Goal: Task Accomplishment & Management: Use online tool/utility

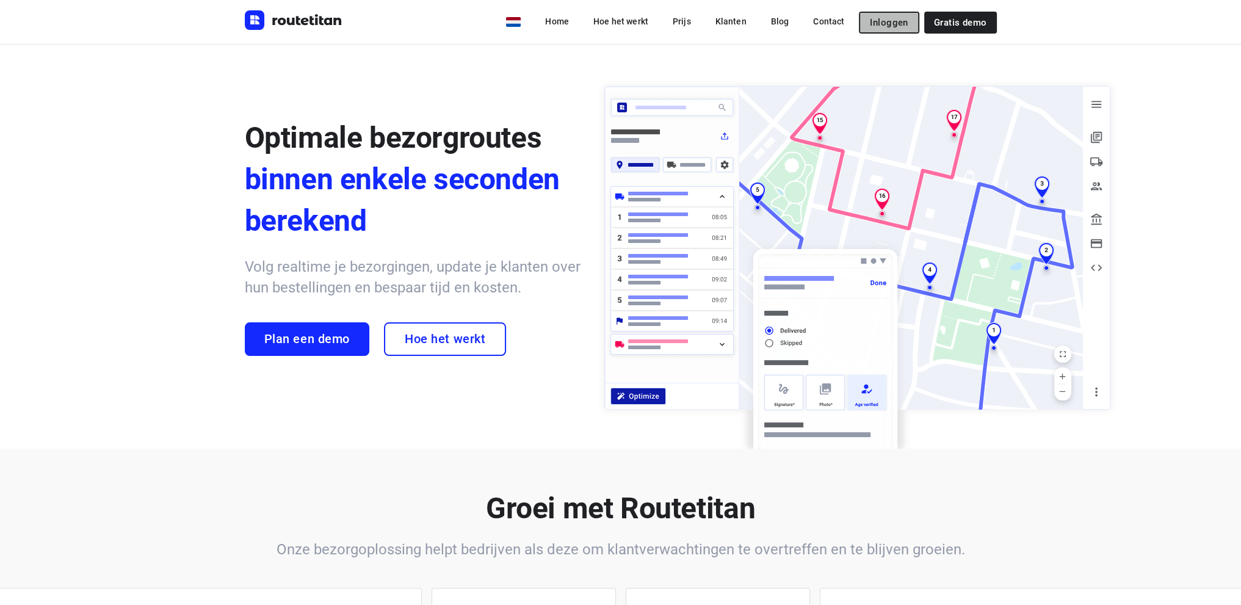
click at [895, 24] on span "Inloggen" at bounding box center [889, 23] width 38 height 10
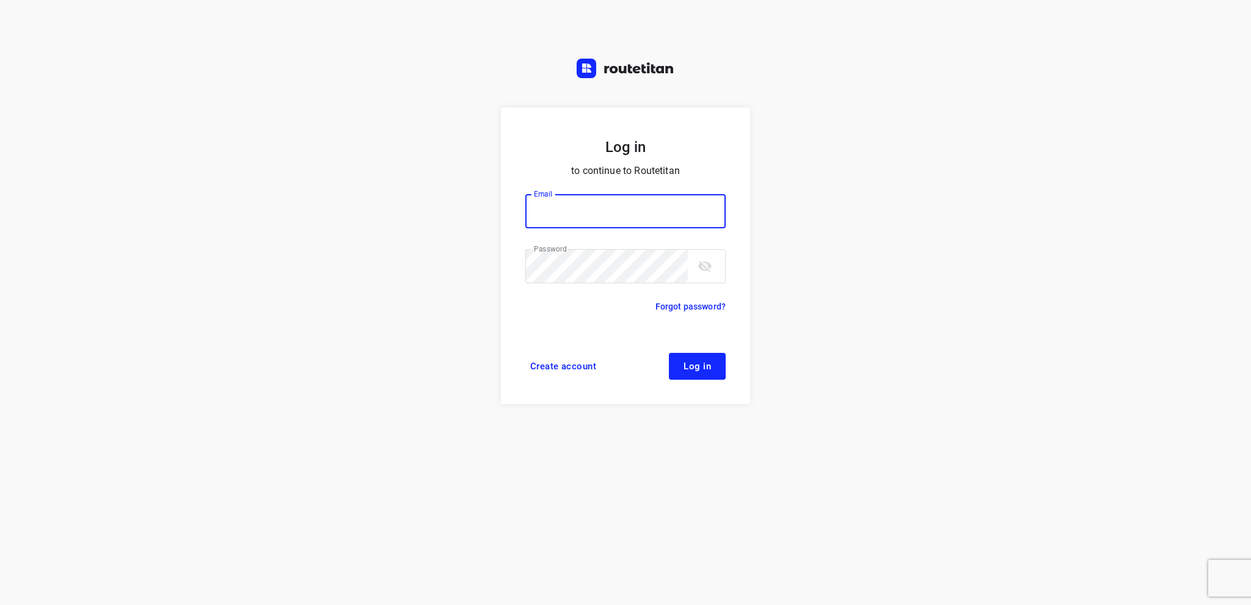
type input "info@tasboomkwekerij.nl"
click at [696, 368] on span "Log in" at bounding box center [696, 367] width 27 height 10
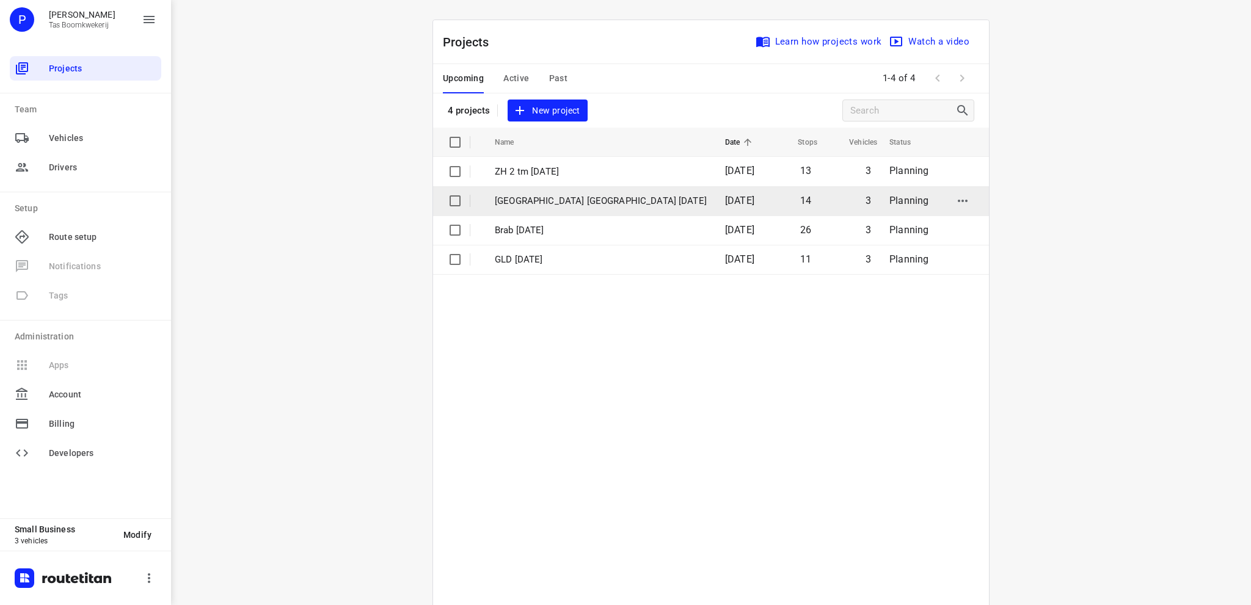
click at [550, 198] on p "[GEOGRAPHIC_DATA] [GEOGRAPHIC_DATA] [DATE]" at bounding box center [601, 201] width 212 height 14
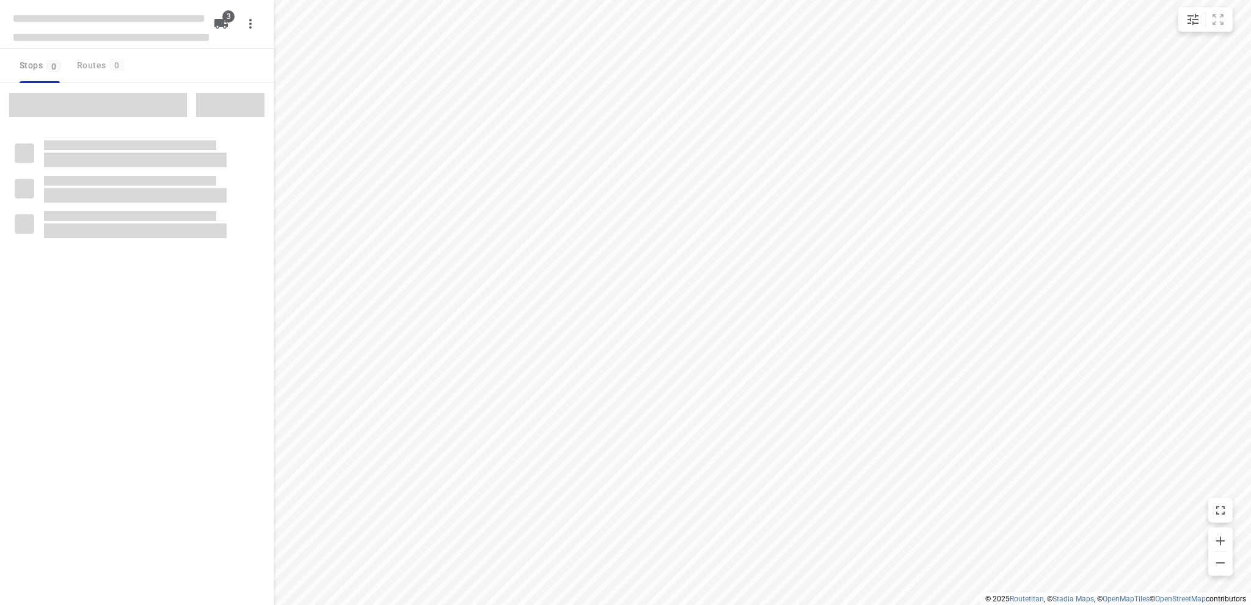
type input "distance"
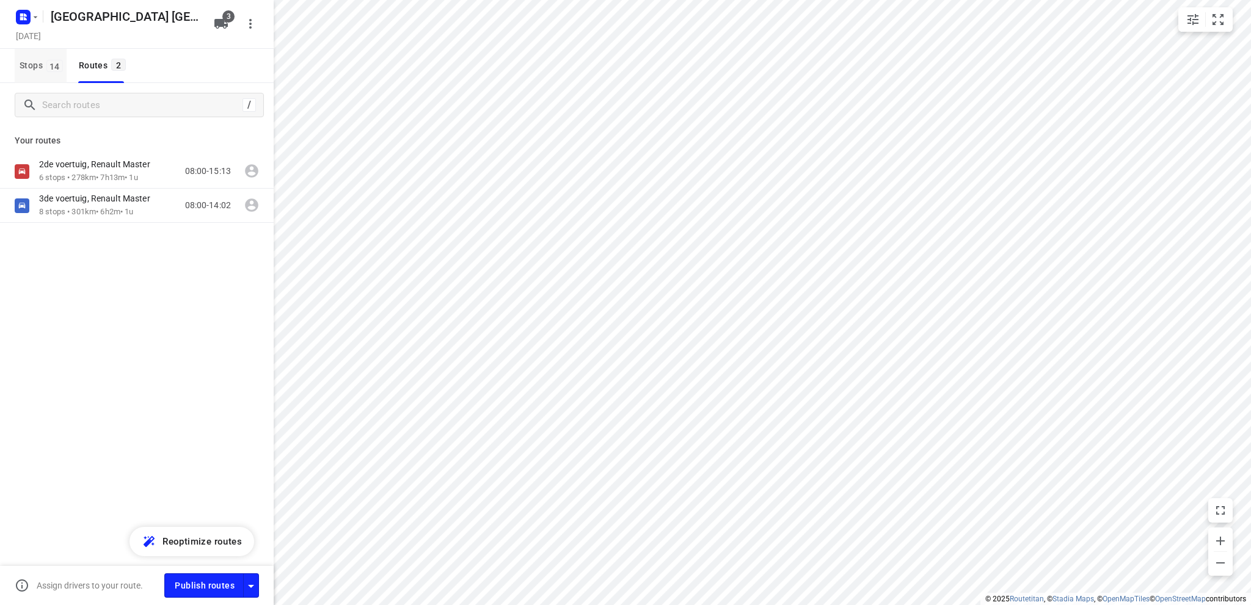
click at [24, 62] on span "Stops 14" at bounding box center [43, 65] width 47 height 15
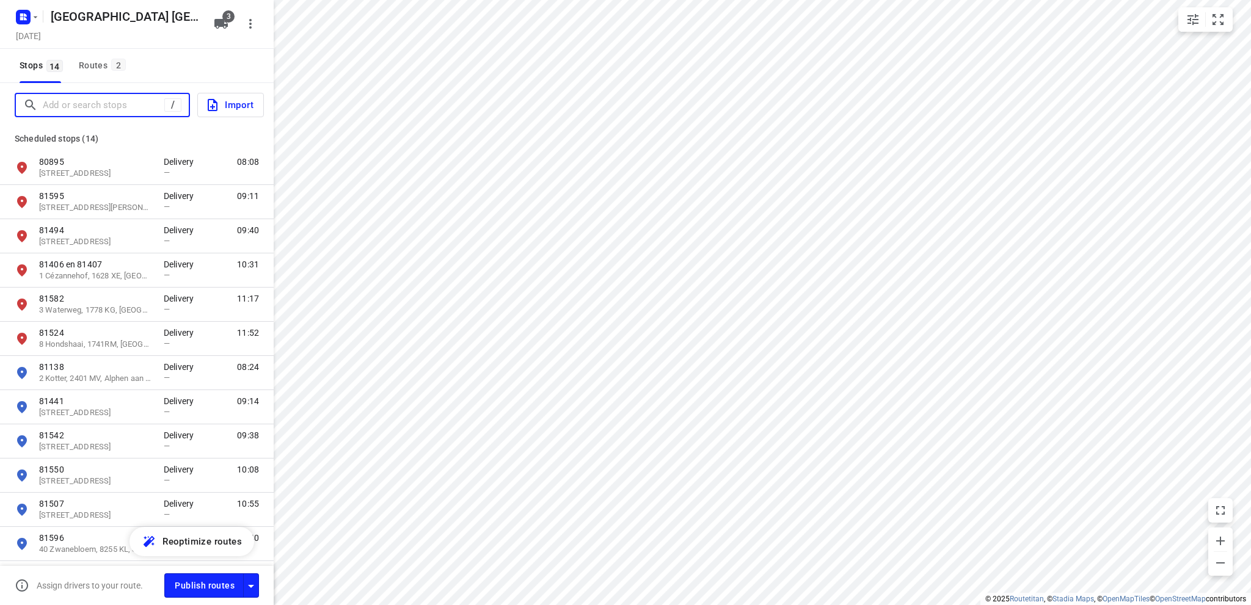
click at [60, 104] on input "Add or search stops" at bounding box center [104, 105] width 122 height 19
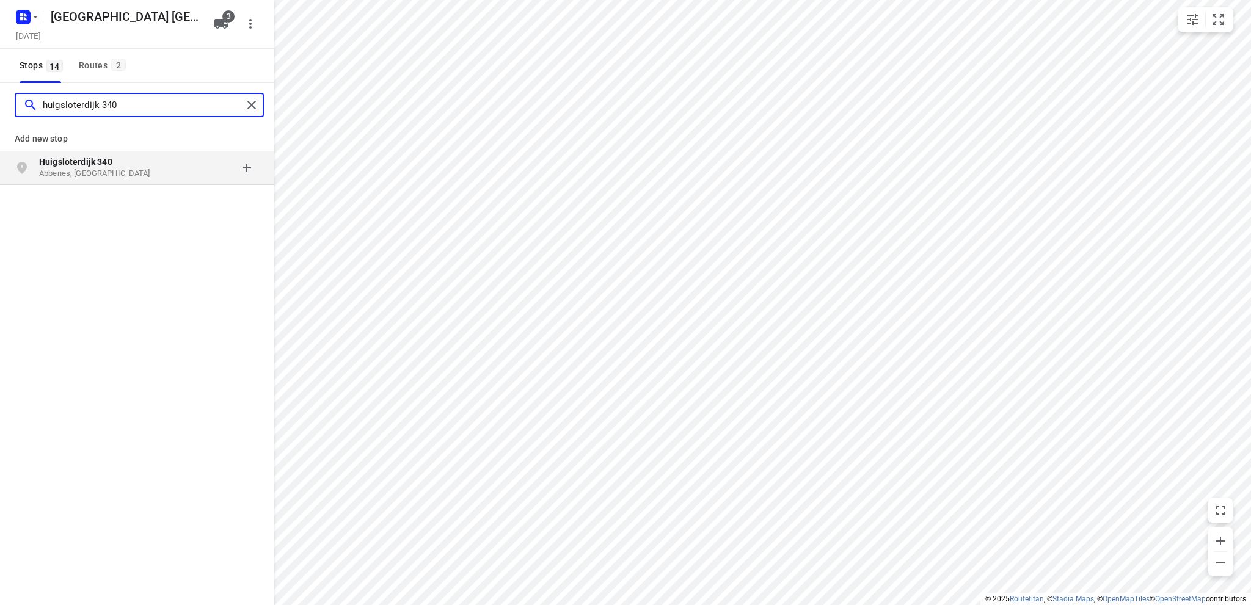
type input "huigsloterdijk 340"
click at [61, 161] on b "Huigsloterdijk 340" at bounding box center [75, 162] width 73 height 10
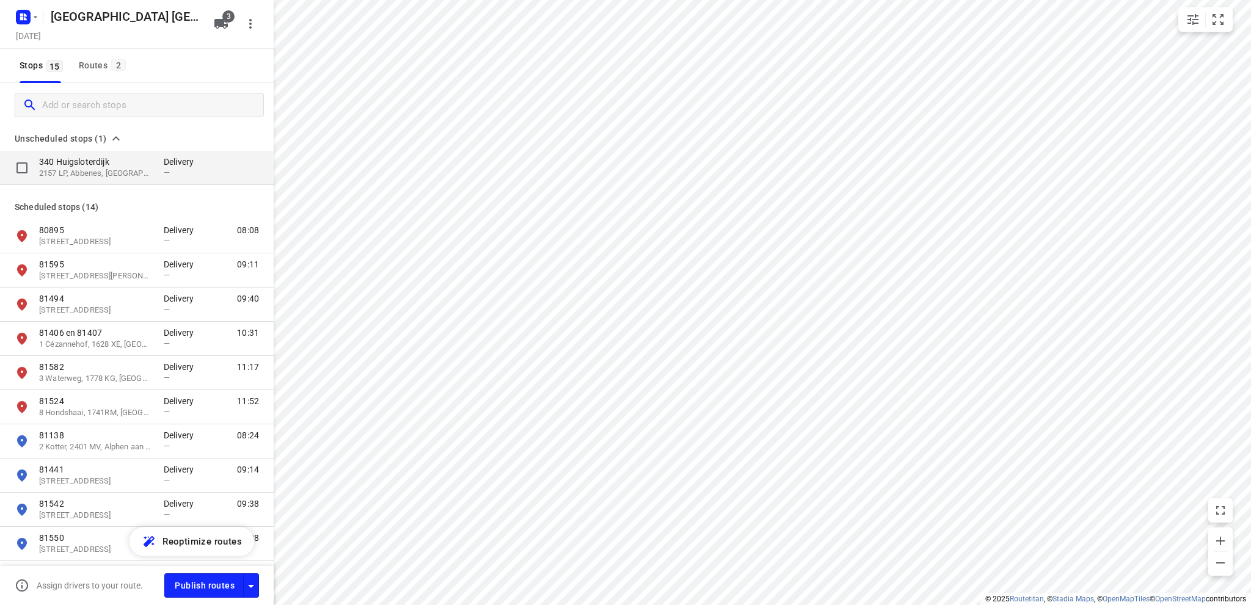
click at [66, 168] on p "2157 LP, Abbenes, [GEOGRAPHIC_DATA]" at bounding box center [95, 174] width 112 height 12
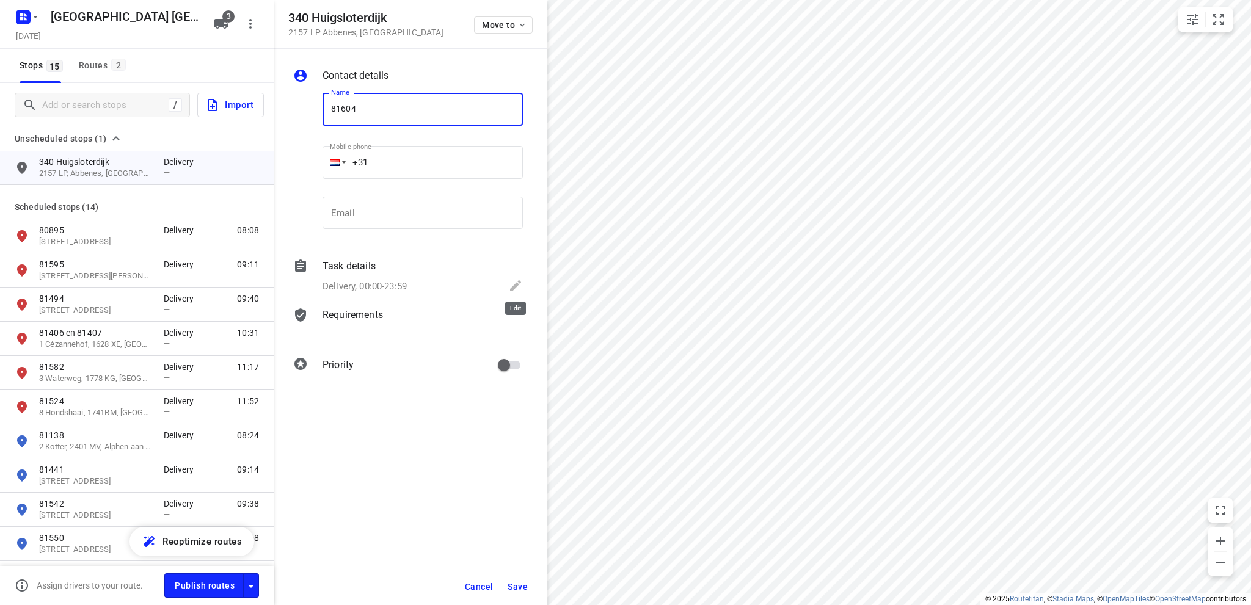
type input "81604"
click at [518, 284] on icon at bounding box center [515, 285] width 11 height 11
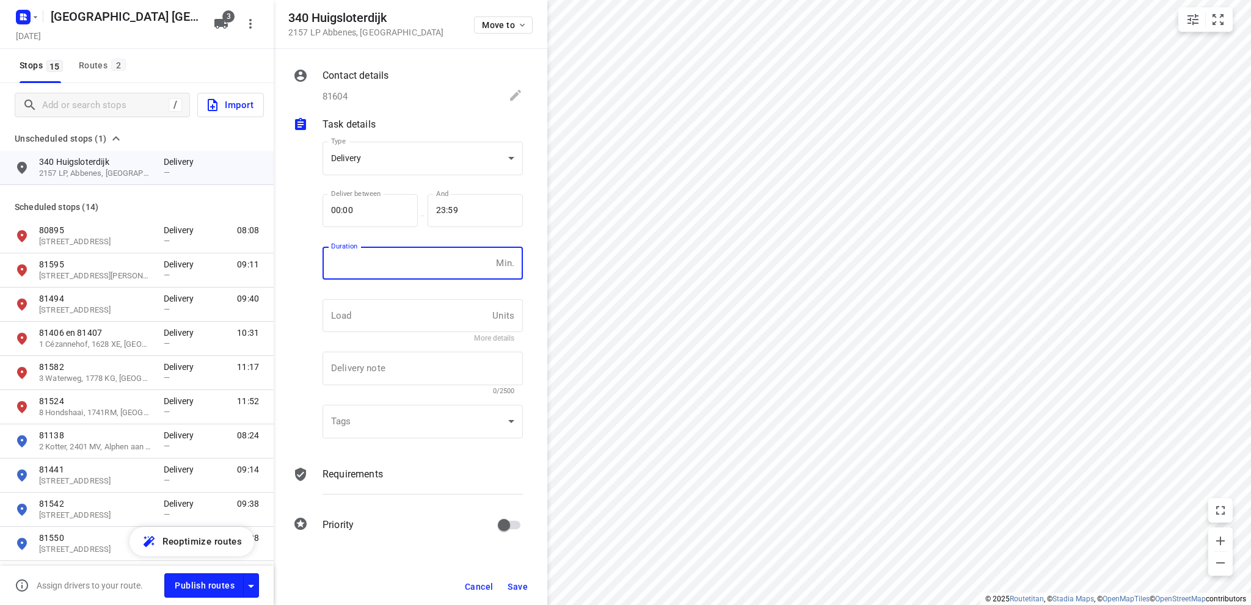
click at [374, 267] on input "number" at bounding box center [406, 263] width 169 height 33
type input "10"
click at [518, 582] on span "Save" at bounding box center [517, 587] width 20 height 10
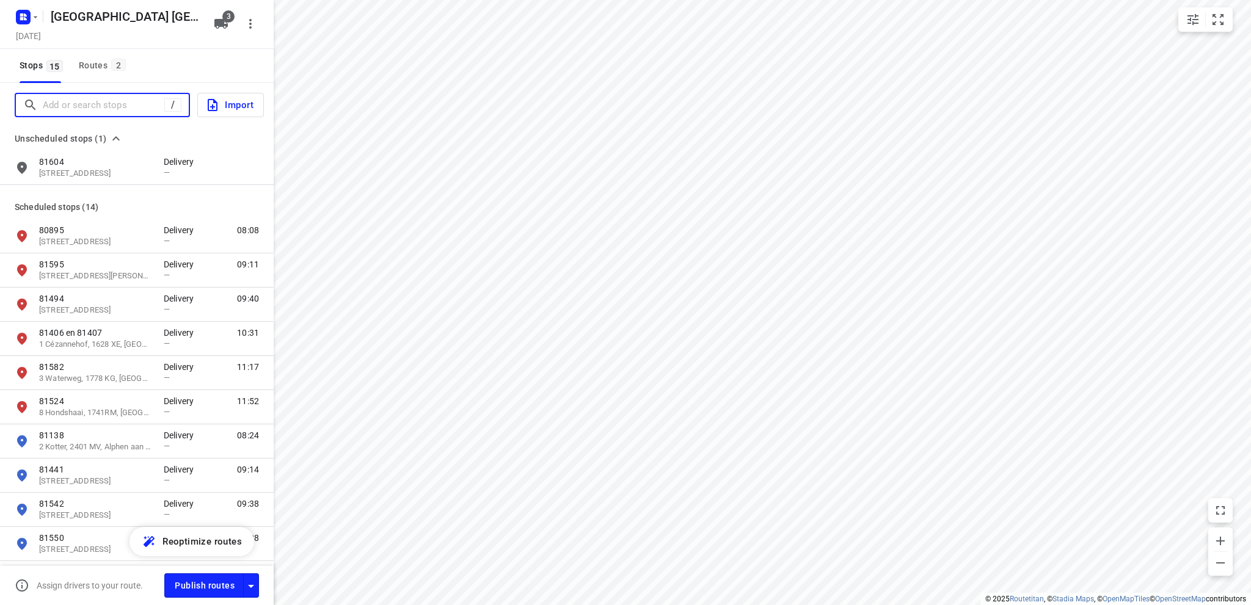
click at [54, 106] on input "Add or search stops" at bounding box center [104, 105] width 122 height 19
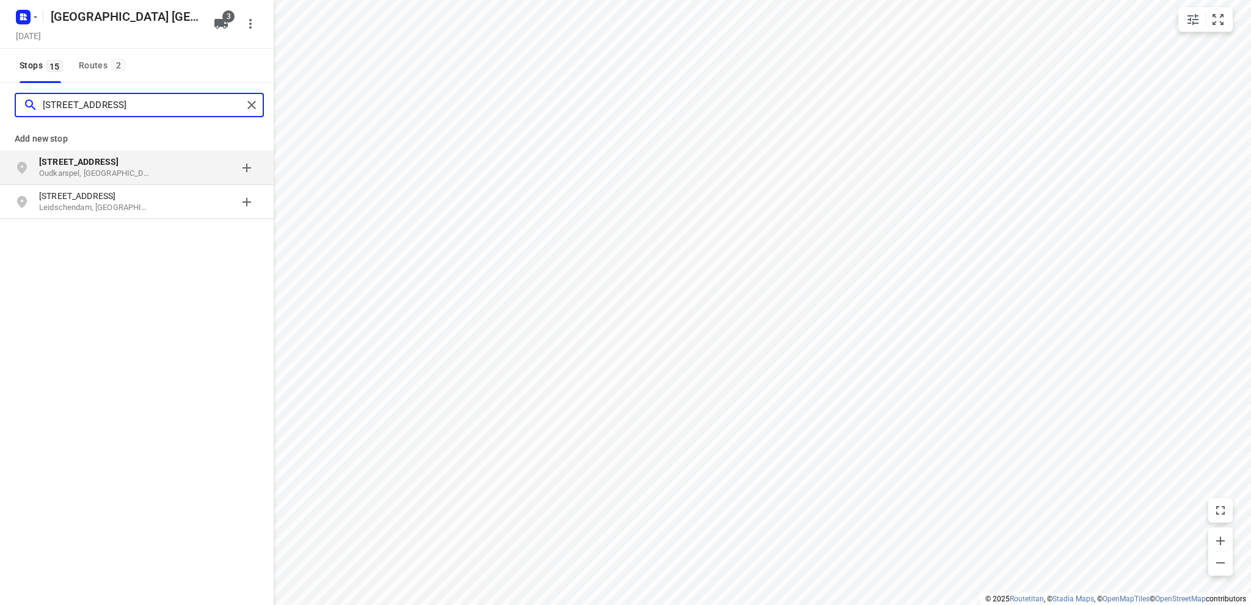
type input "[STREET_ADDRESS]"
click at [71, 170] on p "Oudkarspel, [GEOGRAPHIC_DATA]" at bounding box center [95, 174] width 112 height 12
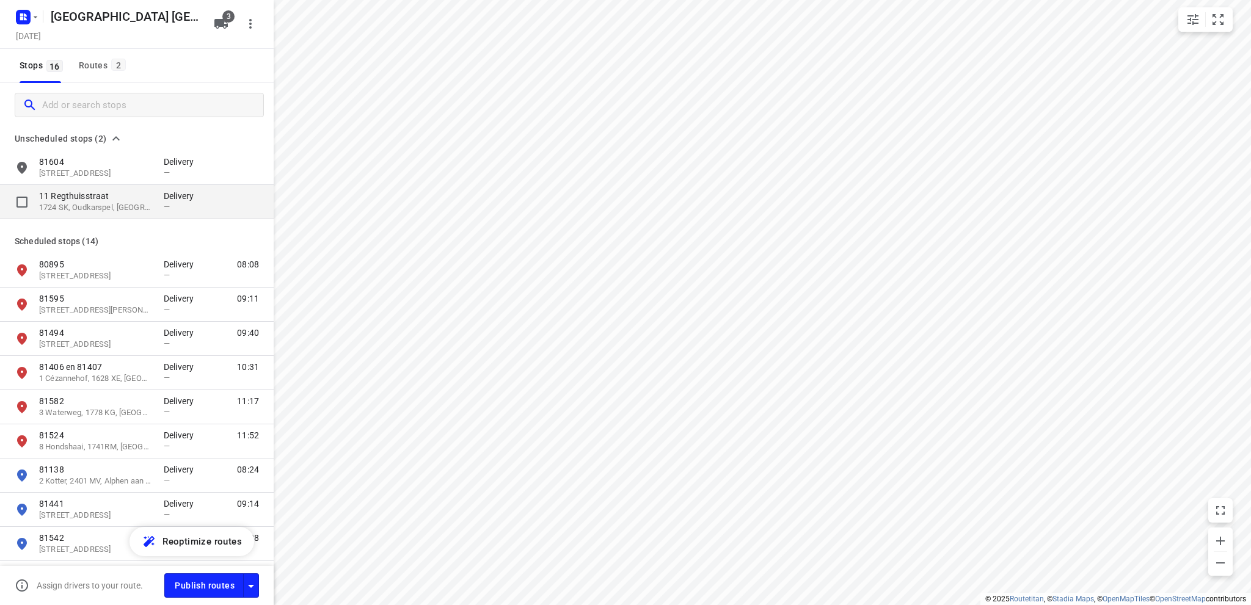
click at [89, 202] on p "11 Regthuisstraat" at bounding box center [95, 196] width 112 height 12
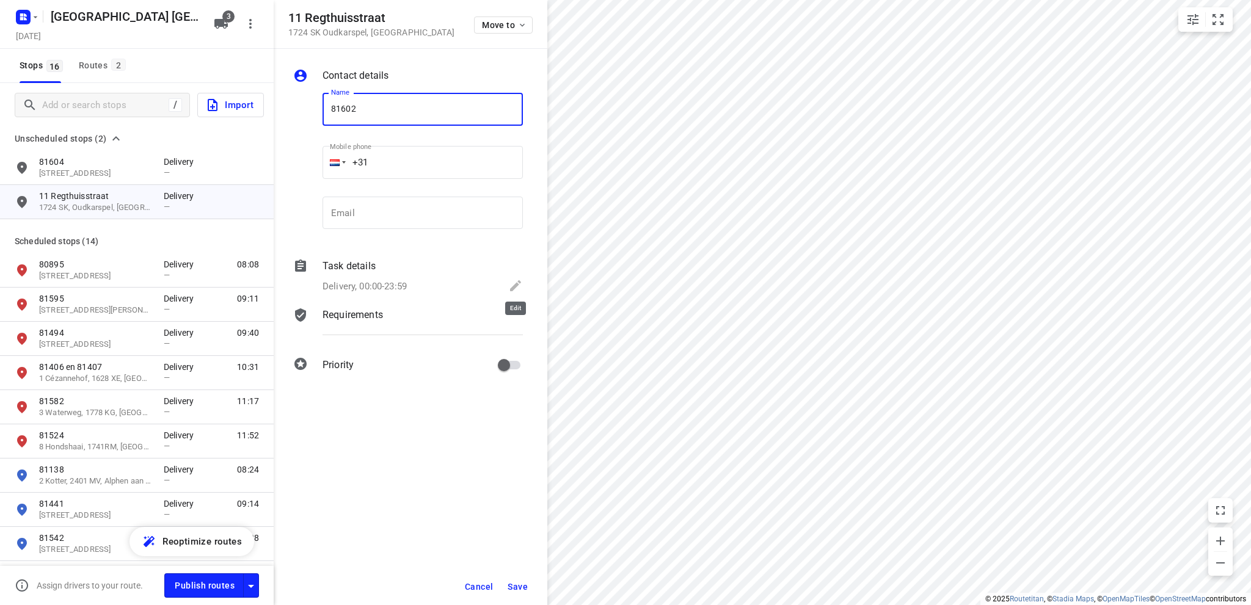
type input "81602"
click at [515, 285] on icon at bounding box center [515, 285] width 11 height 11
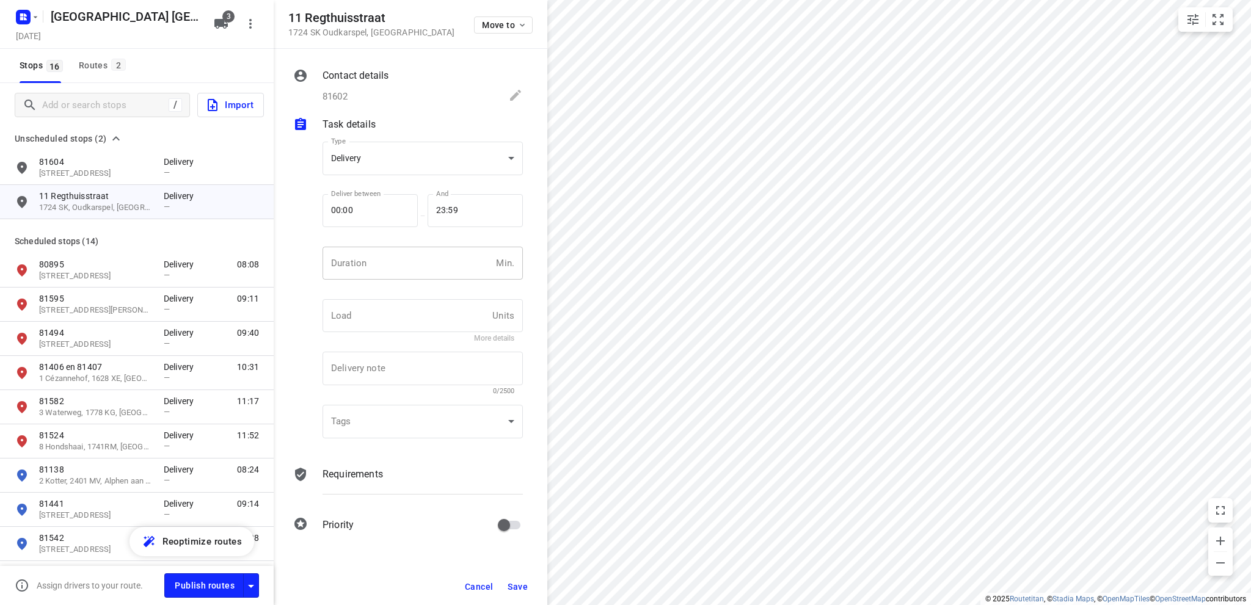
click at [360, 263] on input "number" at bounding box center [406, 263] width 169 height 33
type input "10"
click at [518, 583] on span "Save" at bounding box center [517, 587] width 20 height 10
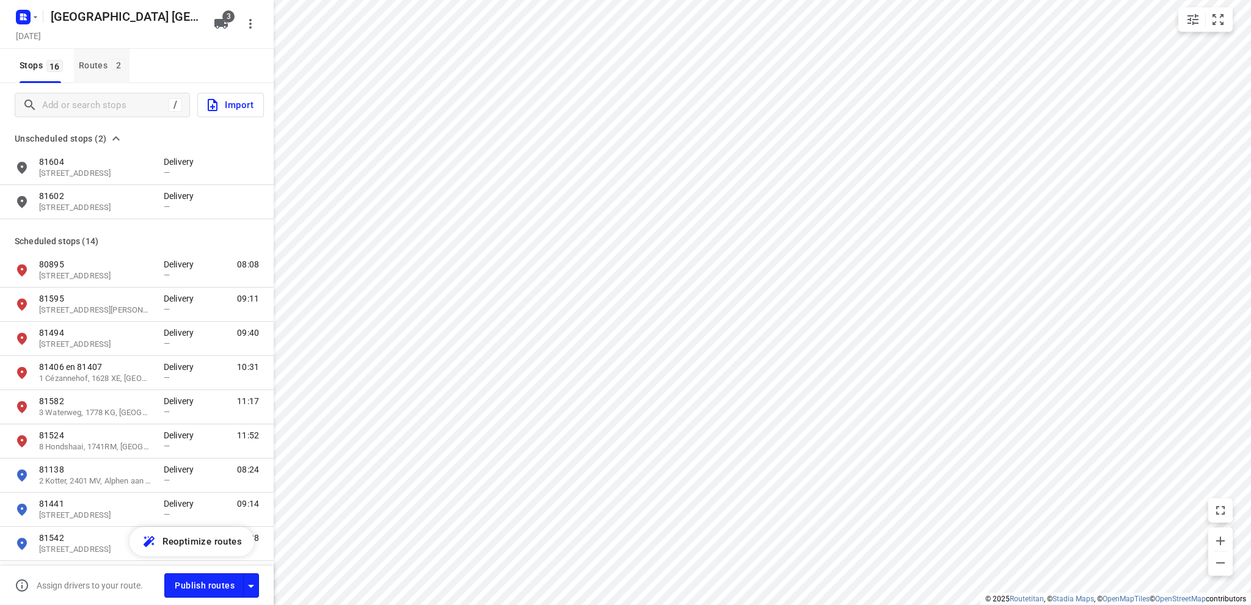
click at [95, 62] on div "Routes 2" at bounding box center [104, 65] width 51 height 15
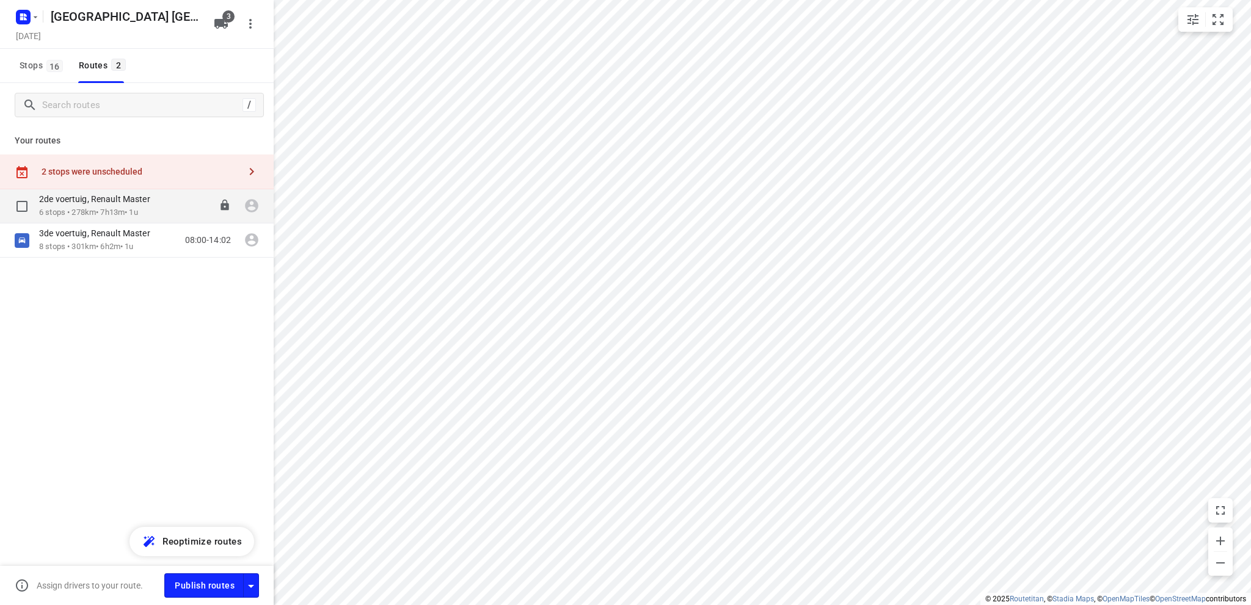
click at [97, 200] on p "2de voertuig, Renault Master" at bounding box center [98, 199] width 118 height 11
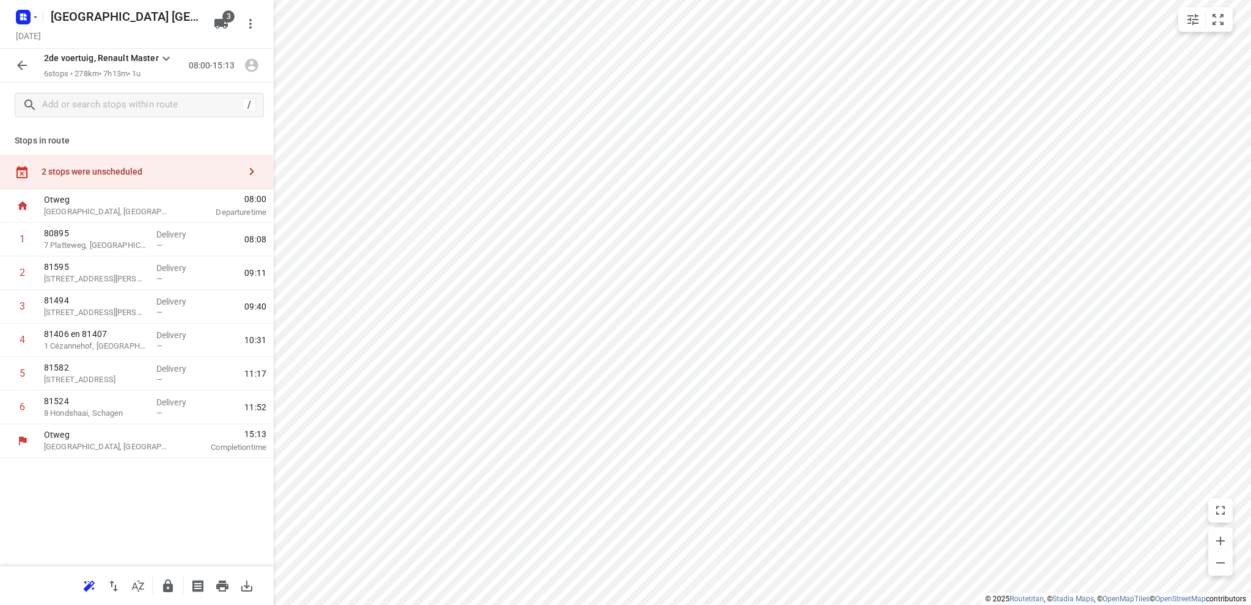
click at [97, 169] on div "2 stops were unscheduled" at bounding box center [141, 172] width 198 height 10
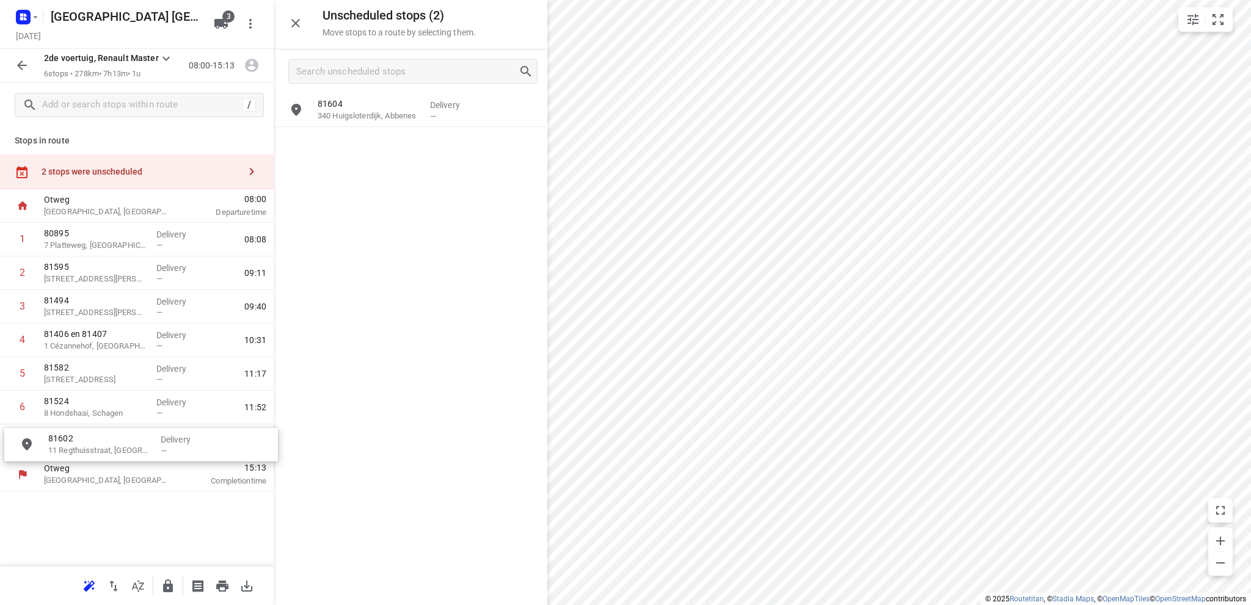
drag, startPoint x: 369, startPoint y: 151, endPoint x: 97, endPoint y: 457, distance: 409.2
click at [21, 62] on icon "button" at bounding box center [22, 65] width 10 height 10
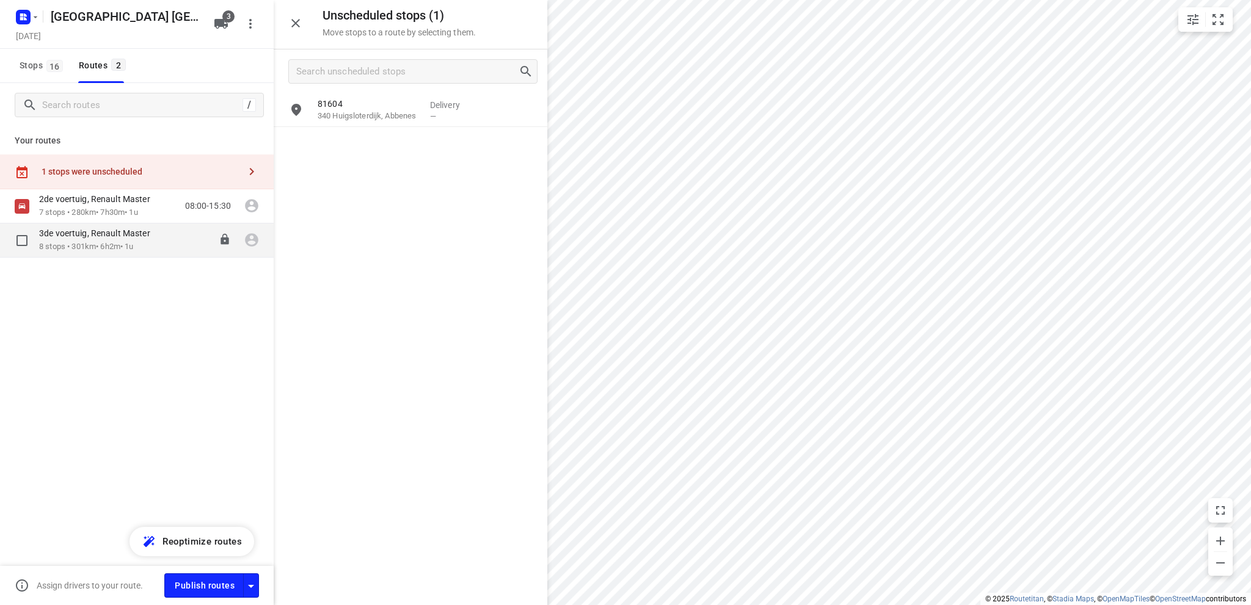
click at [81, 246] on p "8 stops • 301km • 6h2m • 1u" at bounding box center [100, 247] width 123 height 12
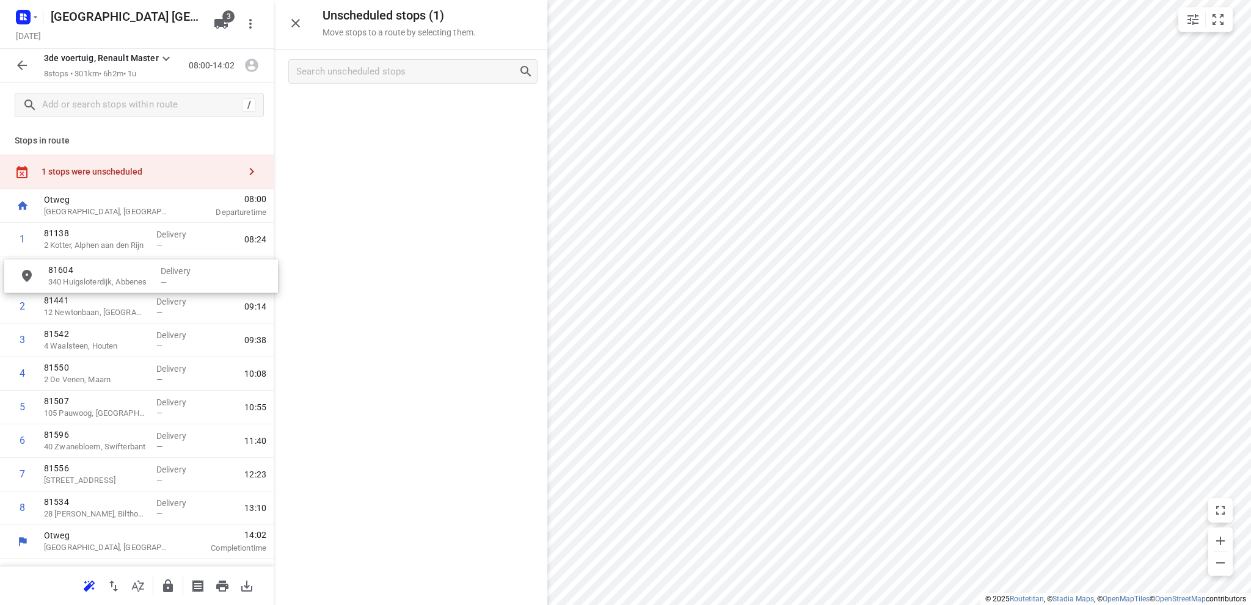
drag, startPoint x: 410, startPoint y: 115, endPoint x: 137, endPoint y: 285, distance: 321.4
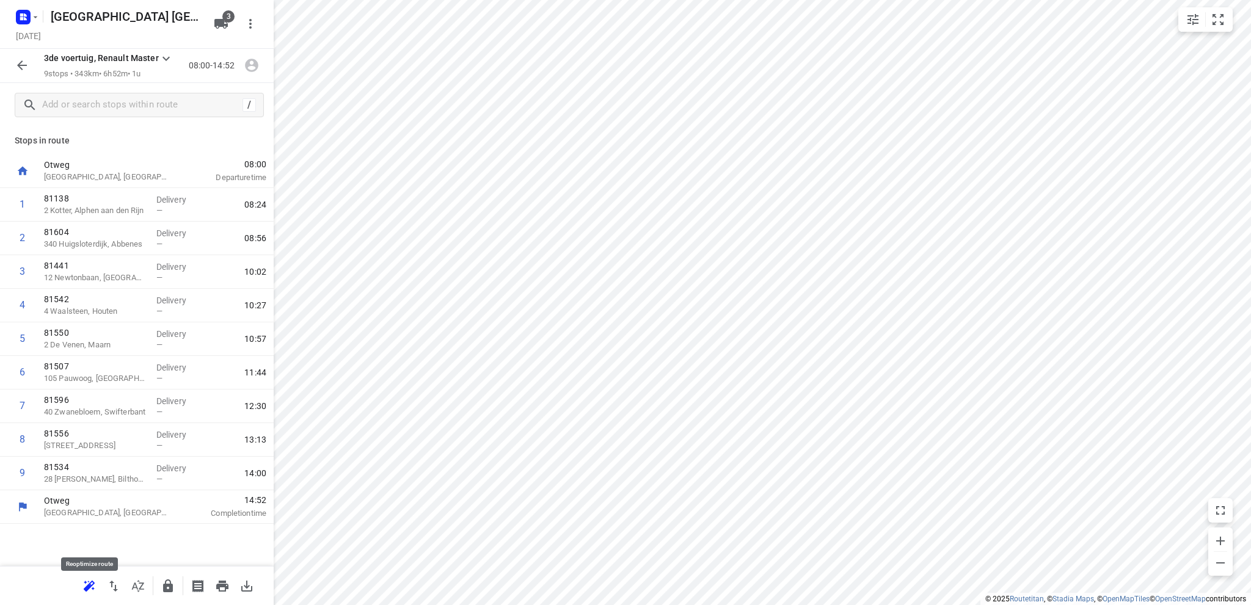
click at [87, 584] on icon "button" at bounding box center [89, 586] width 15 height 15
click at [112, 585] on icon "button" at bounding box center [113, 586] width 9 height 11
drag, startPoint x: 101, startPoint y: 445, endPoint x: 98, endPoint y: 206, distance: 238.8
click at [98, 206] on div "1 81441 [GEOGRAPHIC_DATA] Delivery — 08:29 2 81542 4 Waalsteen, Houten Delivery…" at bounding box center [137, 339] width 274 height 302
drag, startPoint x: 102, startPoint y: 483, endPoint x: 102, endPoint y: 239, distance: 244.3
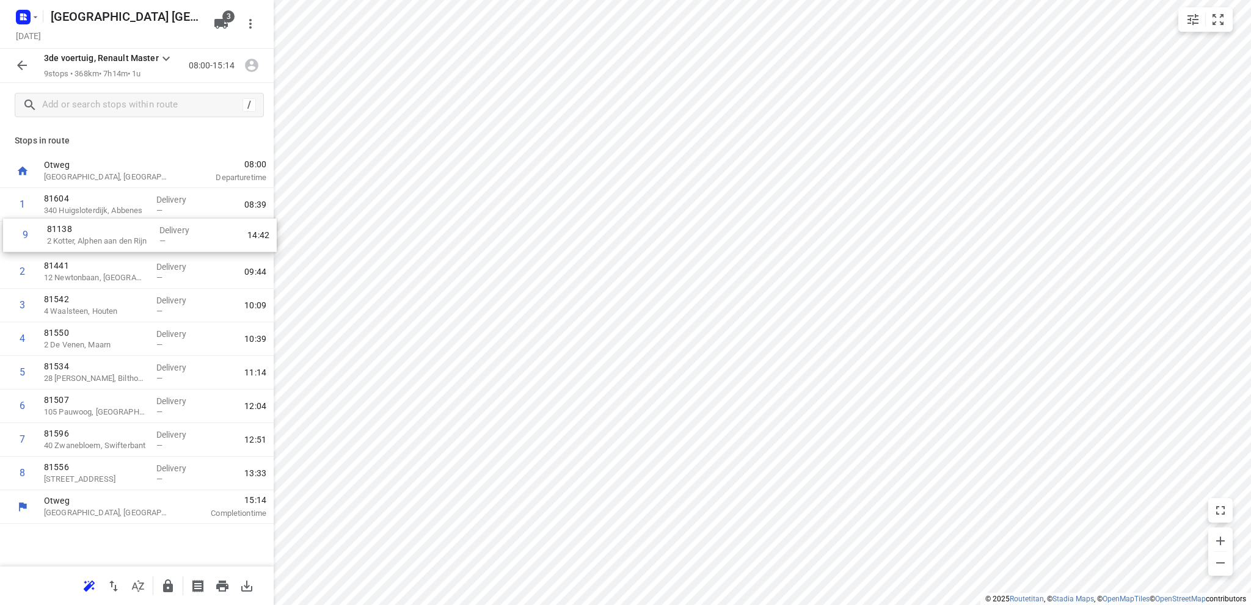
click at [102, 239] on div "1 81604 340 Huigsloterdijk, Abbenes Delivery — 08:39 2 81441 12 Newtonbaan, Nie…" at bounding box center [137, 339] width 274 height 302
drag, startPoint x: 98, startPoint y: 242, endPoint x: 95, endPoint y: 207, distance: 34.9
click at [95, 207] on div "1 81604 340 Huigsloterdijk, Abbenes Delivery — 08:39 2 81138 2 Kotter, Alphen a…" at bounding box center [137, 339] width 274 height 302
drag, startPoint x: 95, startPoint y: 207, endPoint x: 102, endPoint y: 247, distance: 40.3
click at [102, 247] on div "1 81138 2 Kotter, Alphen aan den Rijn Delivery — 08:24 2 81604 340 Huigsloterdi…" at bounding box center [137, 339] width 274 height 302
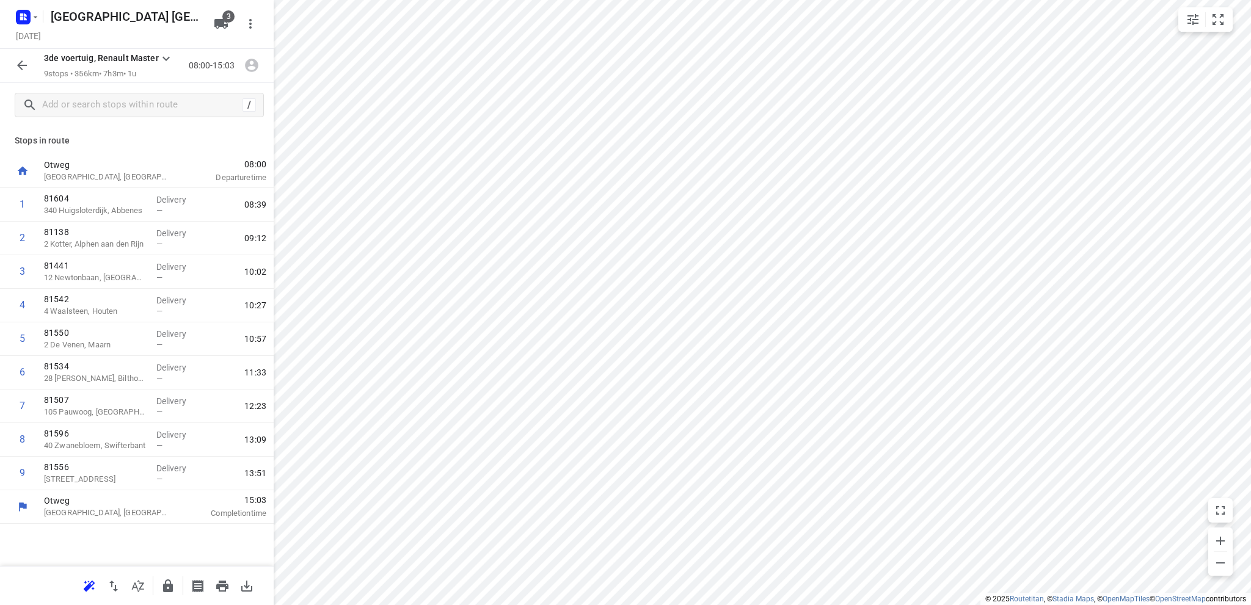
click at [21, 63] on icon "button" at bounding box center [22, 65] width 10 height 10
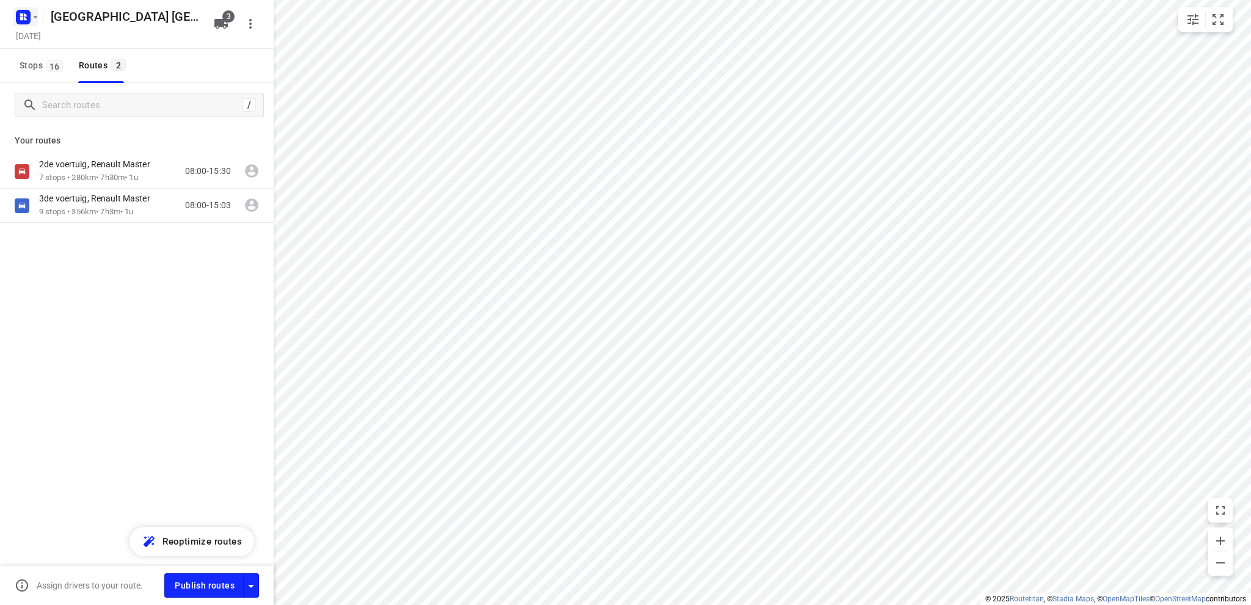
click at [18, 20] on rect "button" at bounding box center [23, 17] width 15 height 15
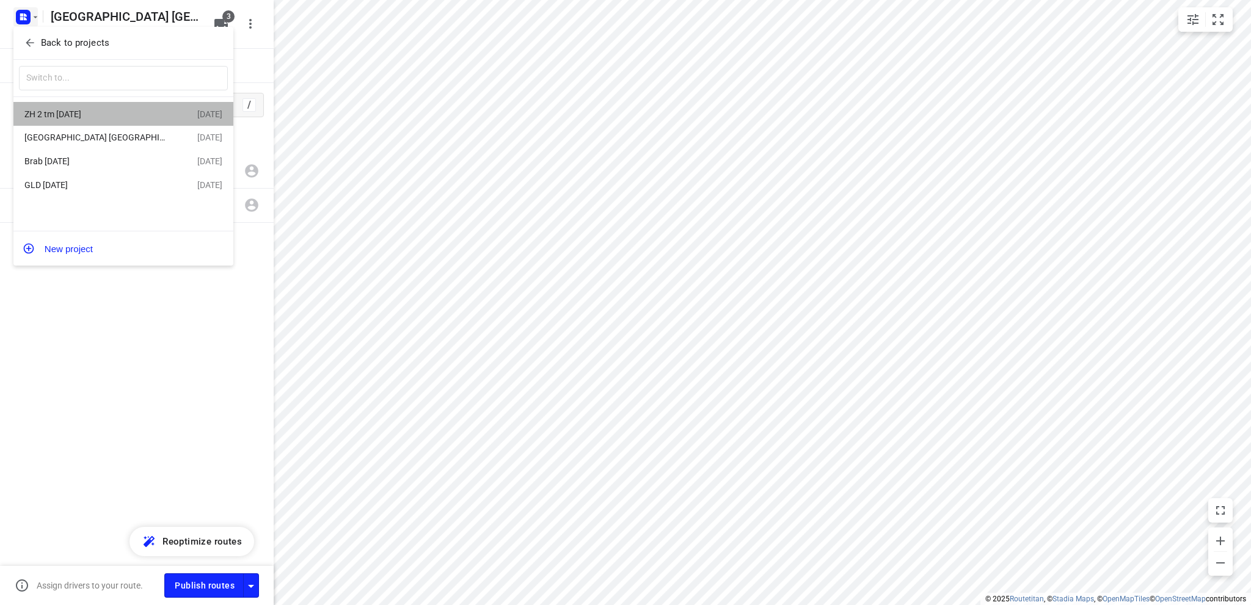
click at [49, 112] on div "ZH 2 tm [DATE]" at bounding box center [94, 114] width 140 height 10
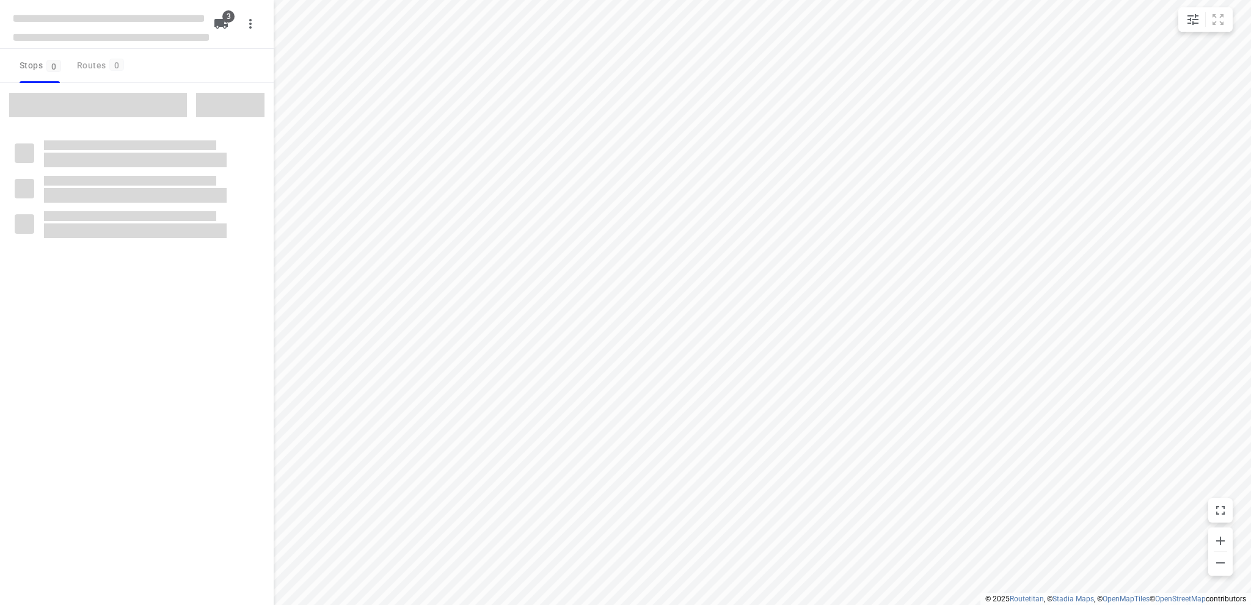
type input "distance"
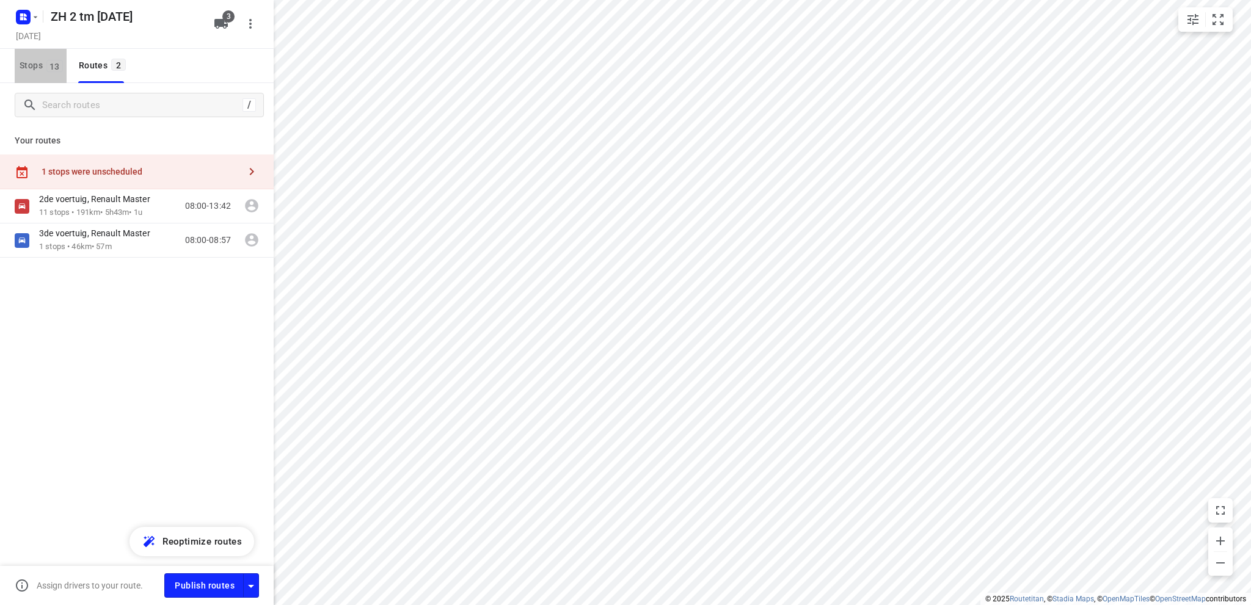
click at [23, 60] on span "Stops 13" at bounding box center [43, 65] width 47 height 15
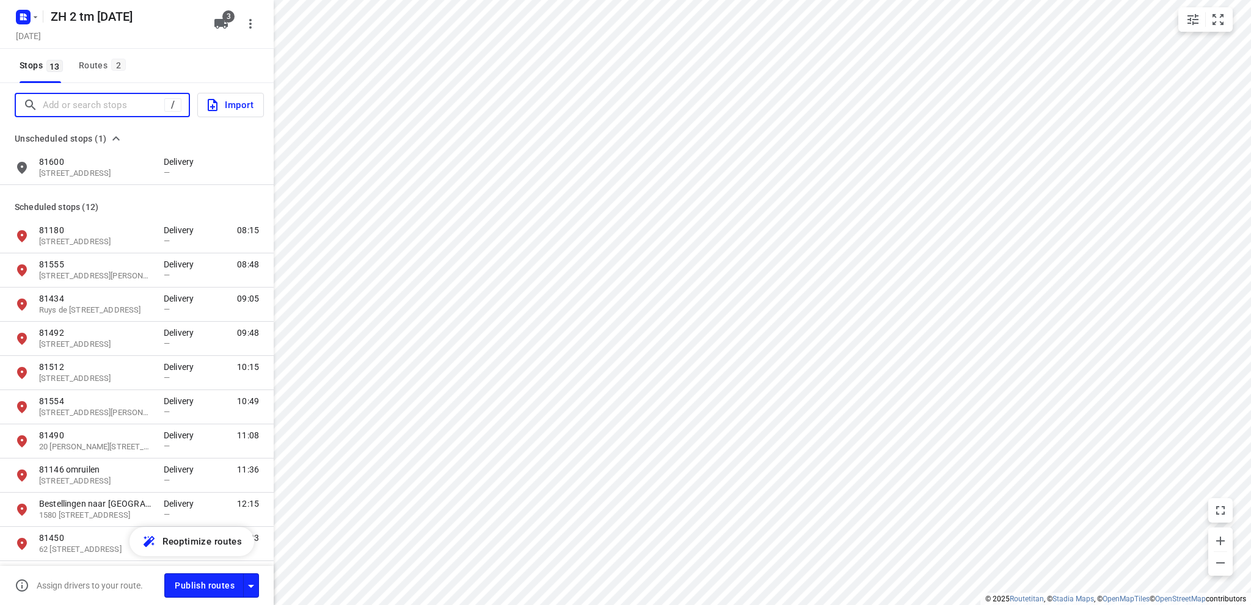
click at [56, 107] on input "Add or search stops" at bounding box center [104, 105] width 122 height 19
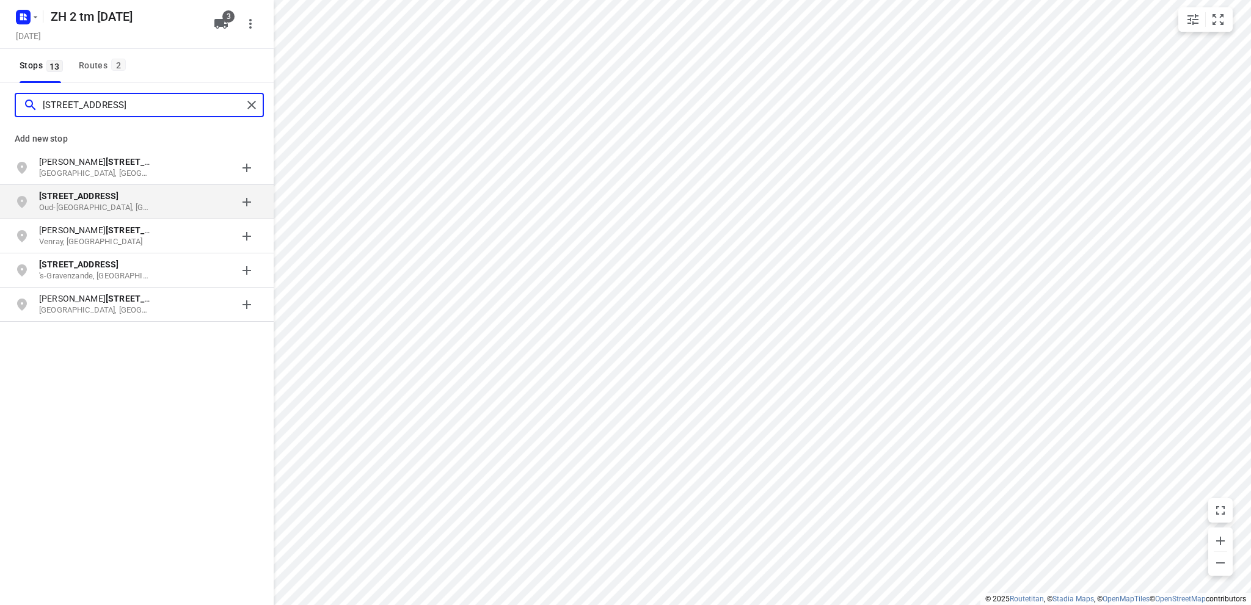
type input "[STREET_ADDRESS]"
click at [84, 203] on p "Oud-[GEOGRAPHIC_DATA], [GEOGRAPHIC_DATA]" at bounding box center [95, 208] width 112 height 12
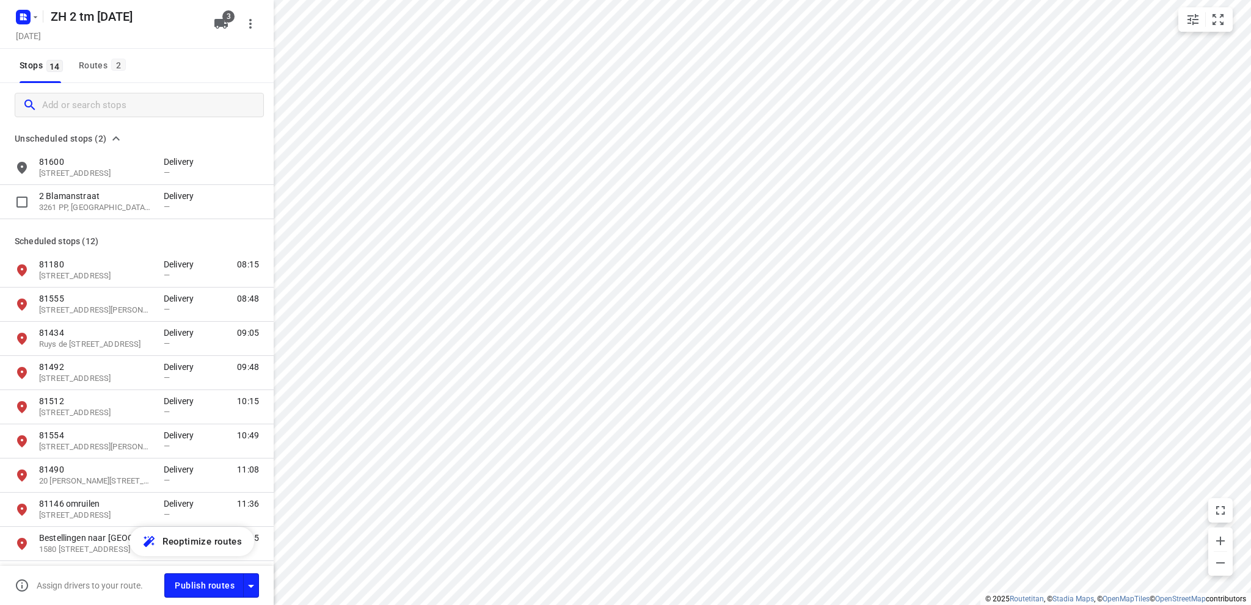
click at [84, 203] on p "3261 PP, [GEOGRAPHIC_DATA], [GEOGRAPHIC_DATA]" at bounding box center [95, 208] width 112 height 12
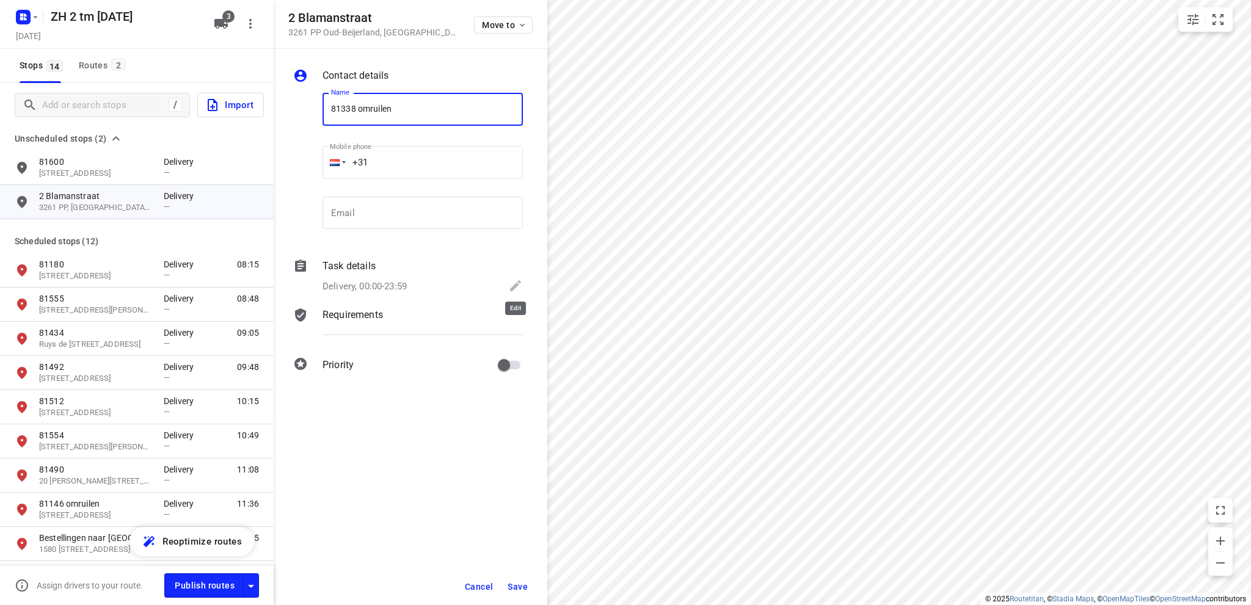
type input "81338 omruilen"
click at [518, 282] on icon at bounding box center [515, 285] width 15 height 15
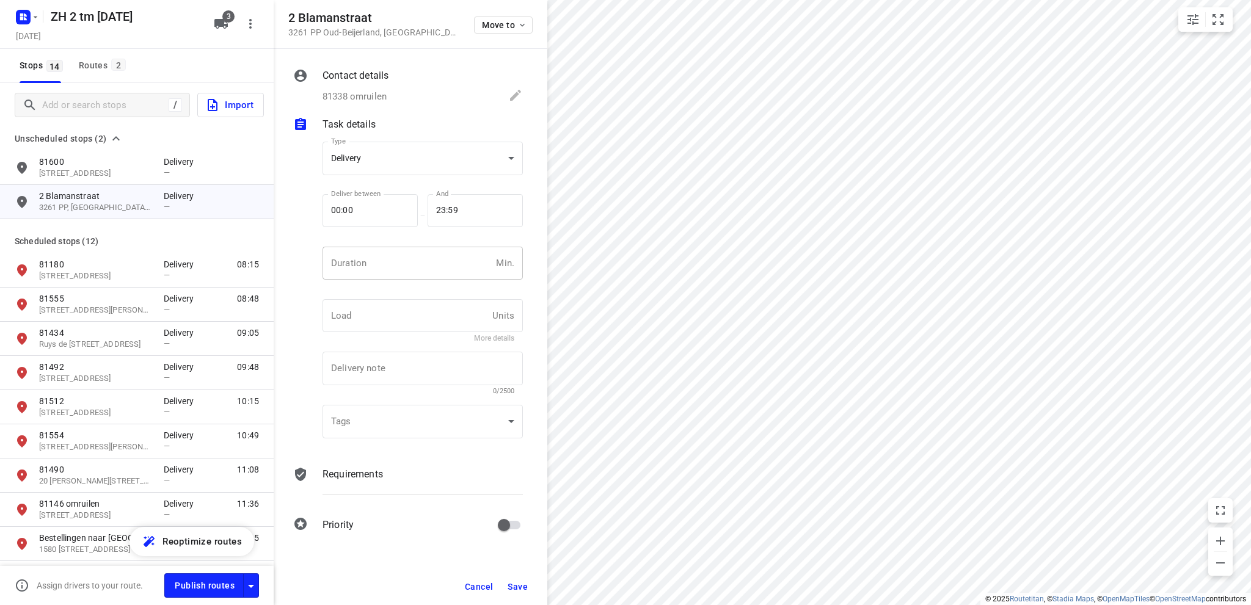
click at [347, 253] on input "number" at bounding box center [406, 263] width 169 height 33
type input "10"
click at [518, 583] on span "Save" at bounding box center [517, 587] width 20 height 10
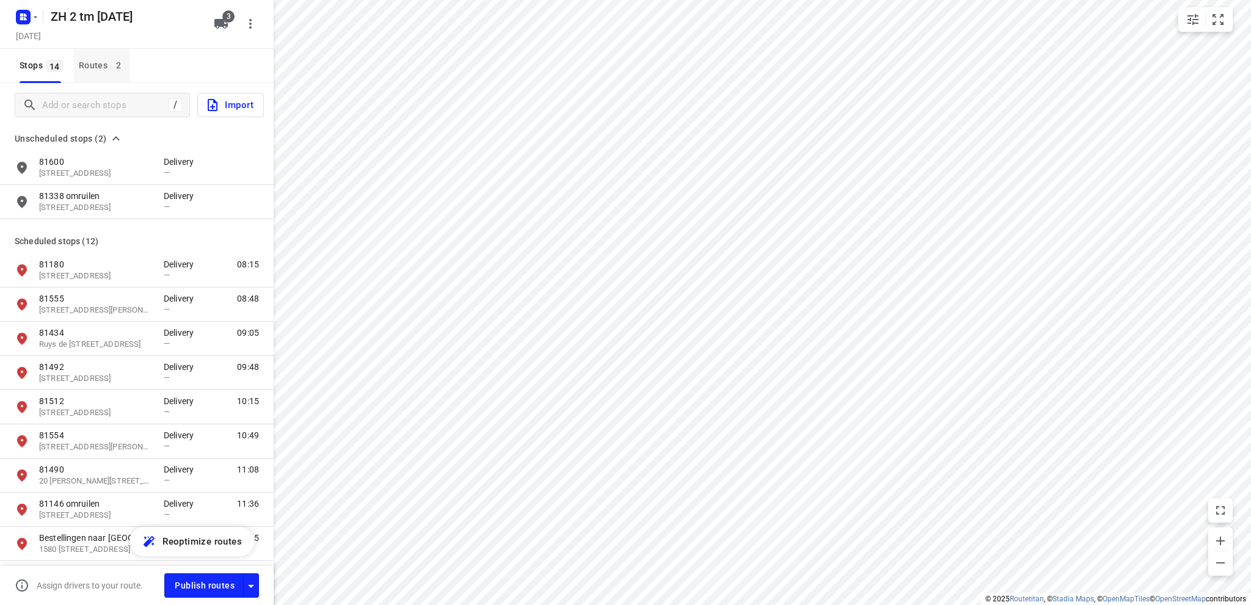
click at [95, 63] on div "Routes 2" at bounding box center [104, 65] width 51 height 15
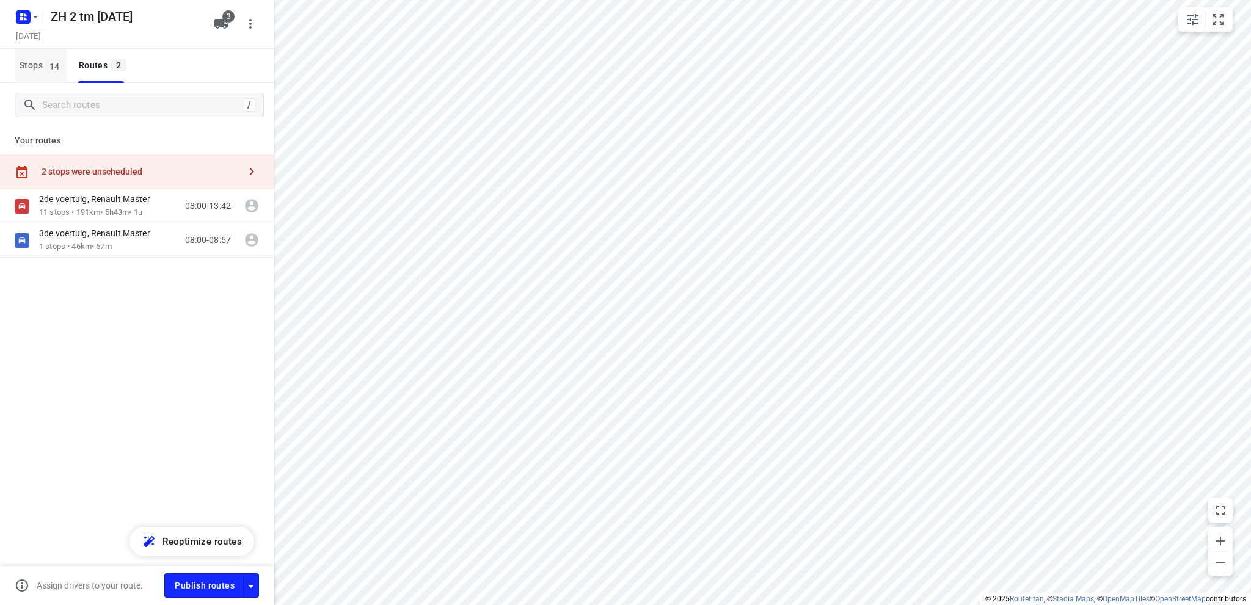
click at [37, 65] on span "Stops 14" at bounding box center [43, 65] width 47 height 15
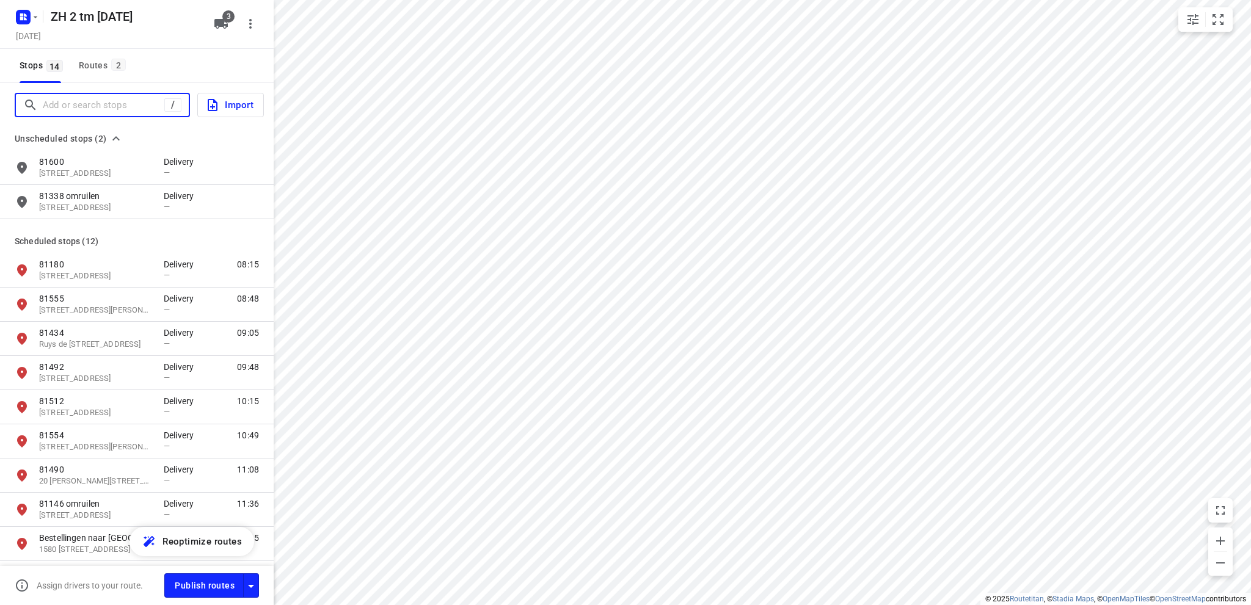
click at [82, 105] on input "Add or search stops" at bounding box center [104, 105] width 122 height 19
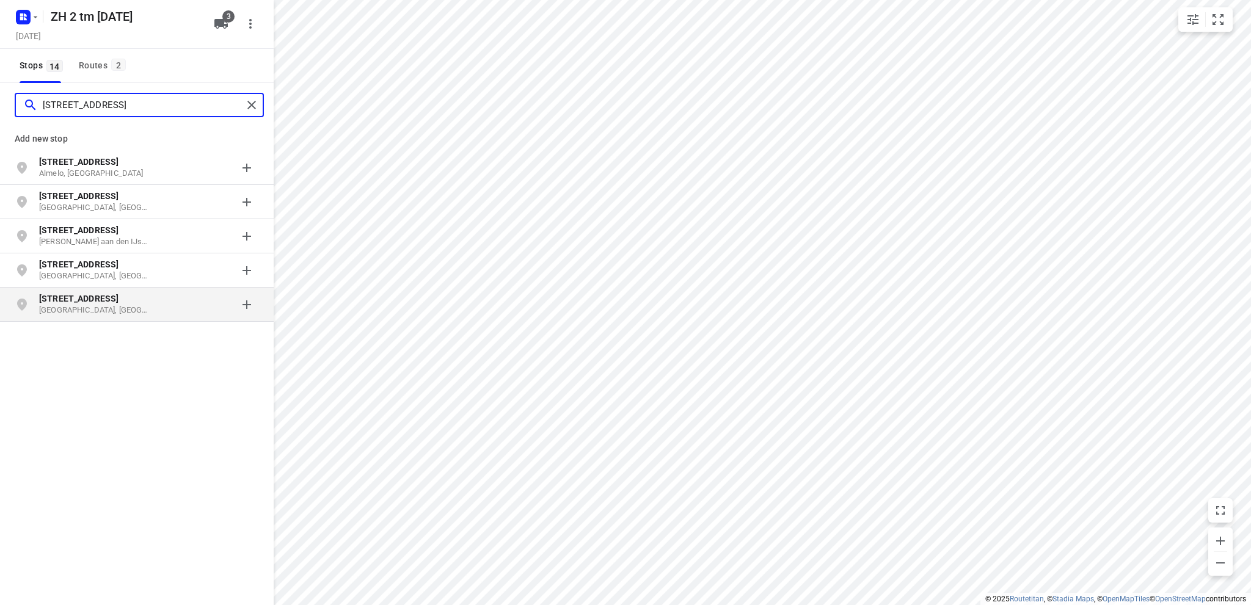
type input "[STREET_ADDRESS]"
click at [84, 305] on p "[GEOGRAPHIC_DATA], [GEOGRAPHIC_DATA]" at bounding box center [95, 311] width 112 height 12
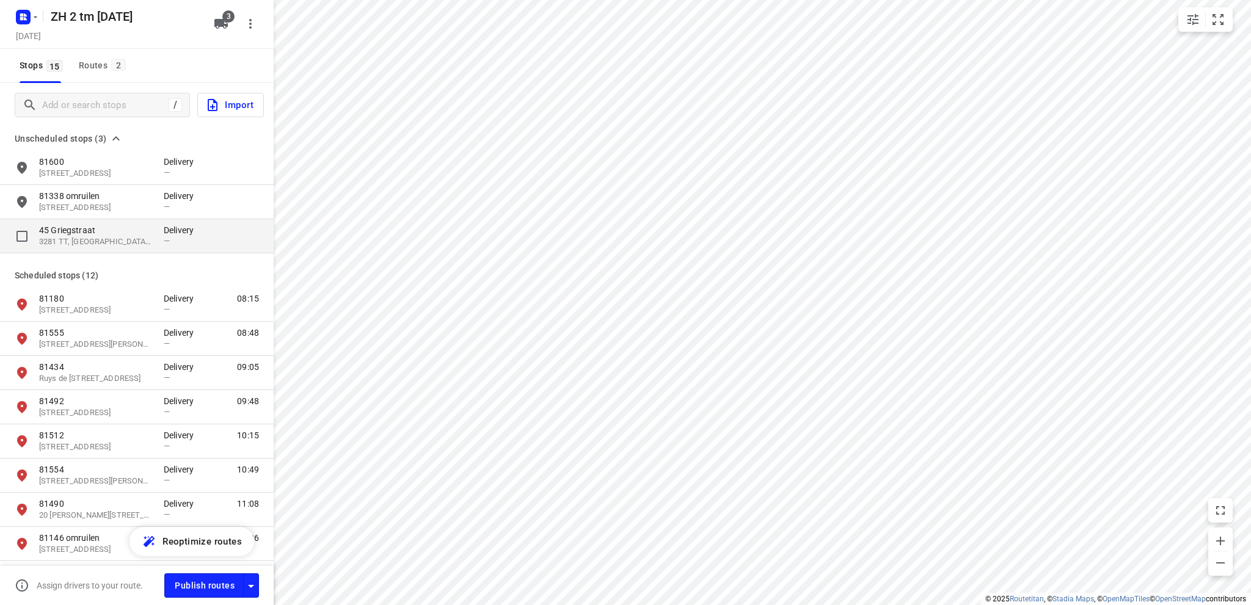
click at [78, 236] on p "3281 TT, [GEOGRAPHIC_DATA], [GEOGRAPHIC_DATA]" at bounding box center [95, 242] width 112 height 12
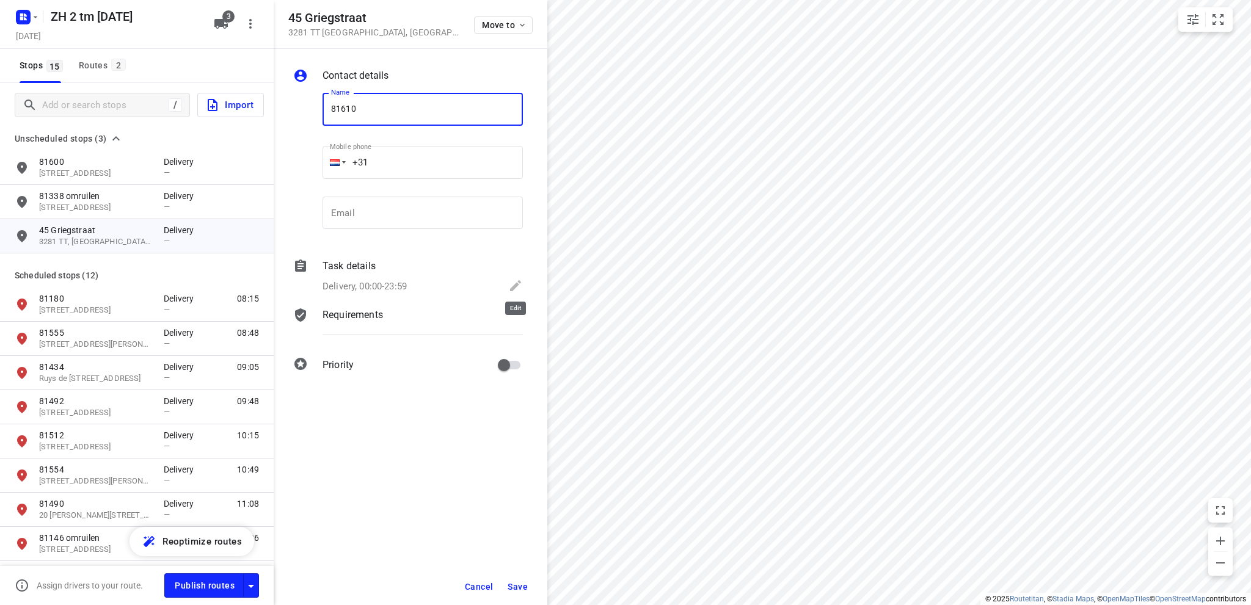
type input "81610"
click at [518, 285] on icon at bounding box center [515, 285] width 15 height 15
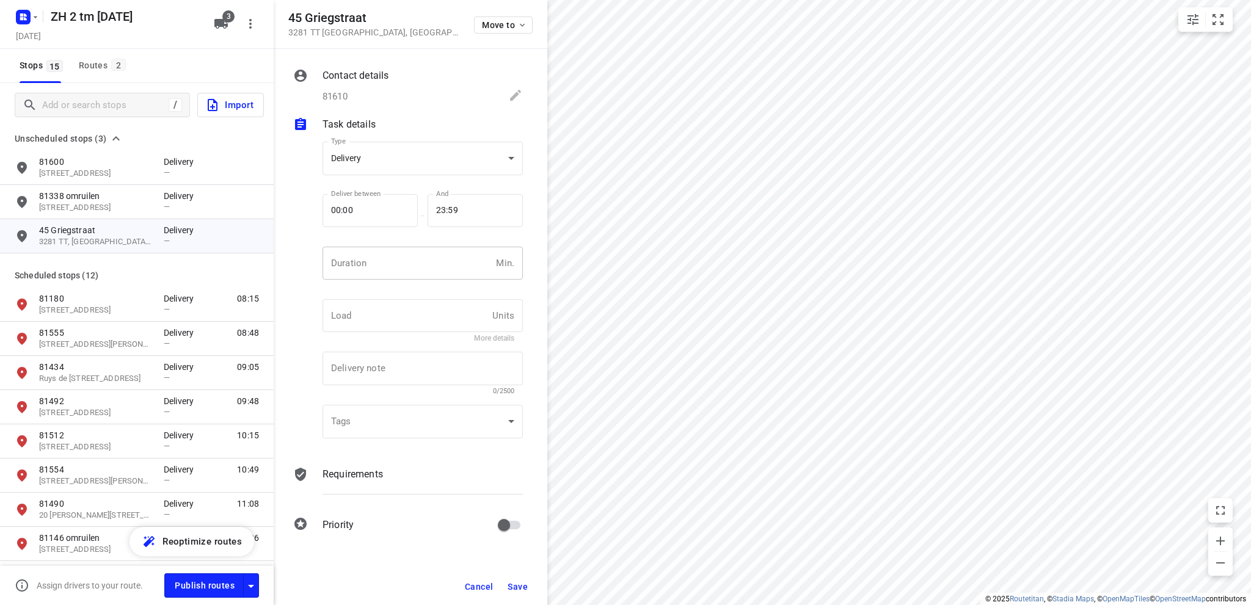
click at [383, 258] on input "number" at bounding box center [406, 263] width 169 height 33
type input "10"
click at [520, 585] on span "Save" at bounding box center [517, 587] width 20 height 10
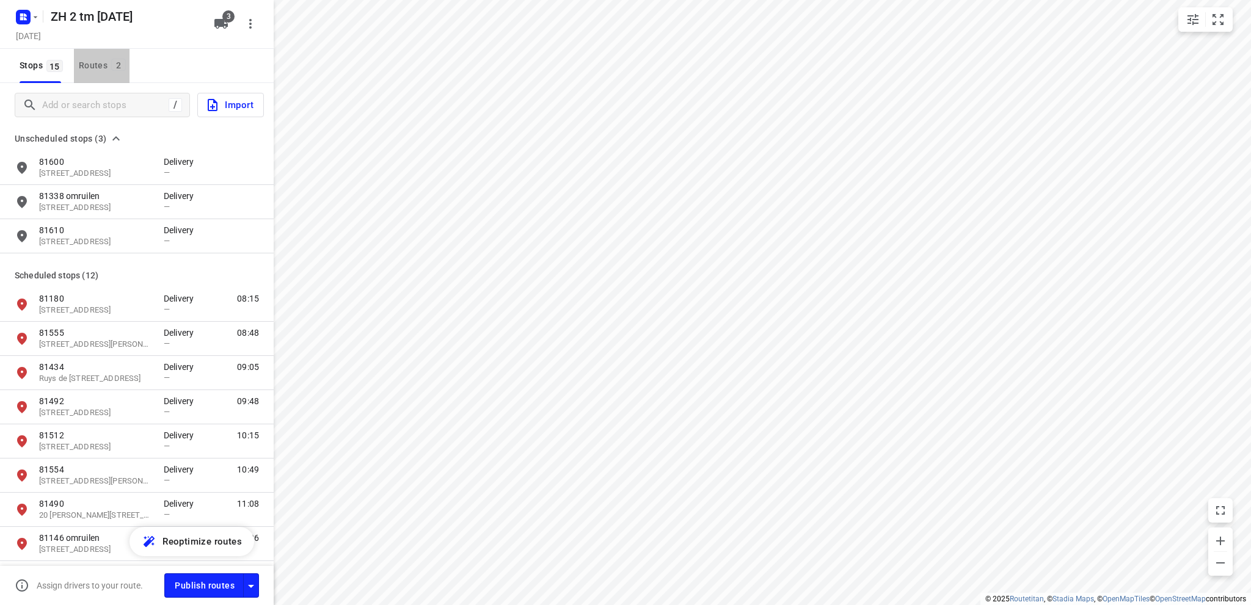
click at [95, 57] on button "Routes 2" at bounding box center [102, 66] width 56 height 34
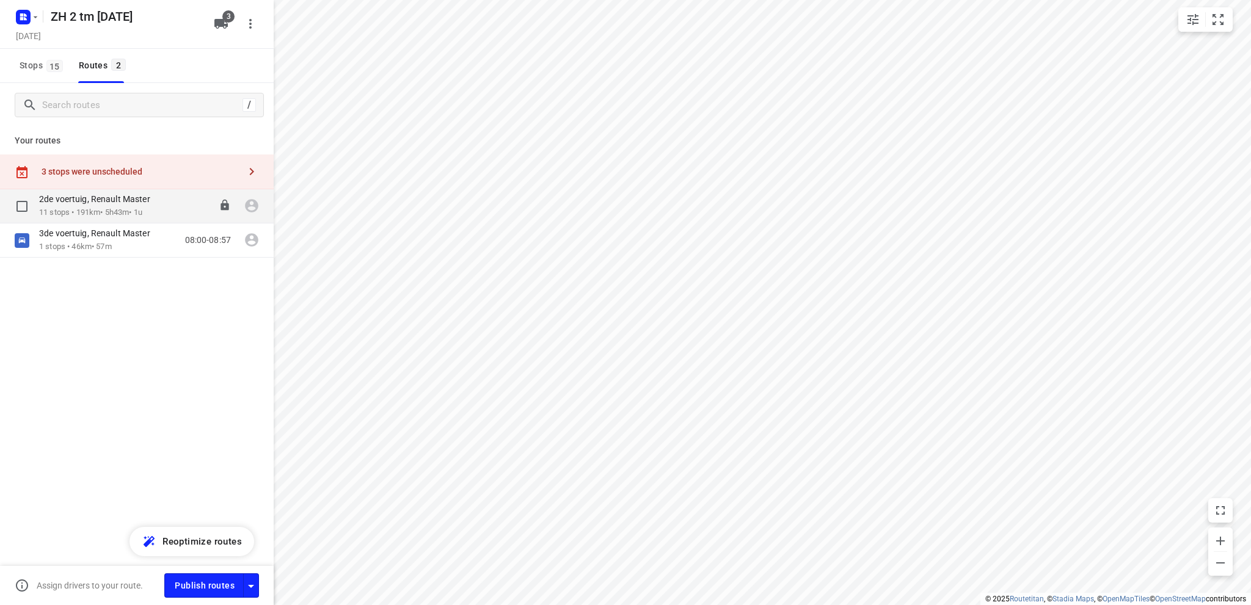
click at [87, 206] on div "2de voertuig, Renault Master" at bounding box center [100, 200] width 123 height 13
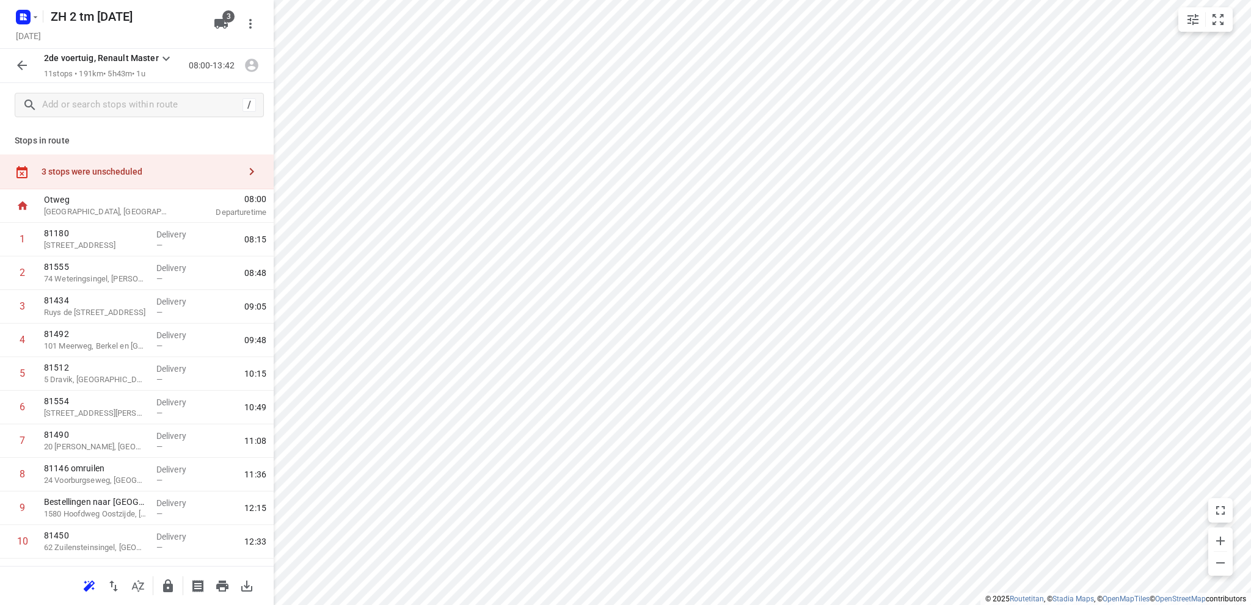
click at [102, 164] on div "3 stops were unscheduled" at bounding box center [137, 171] width 274 height 35
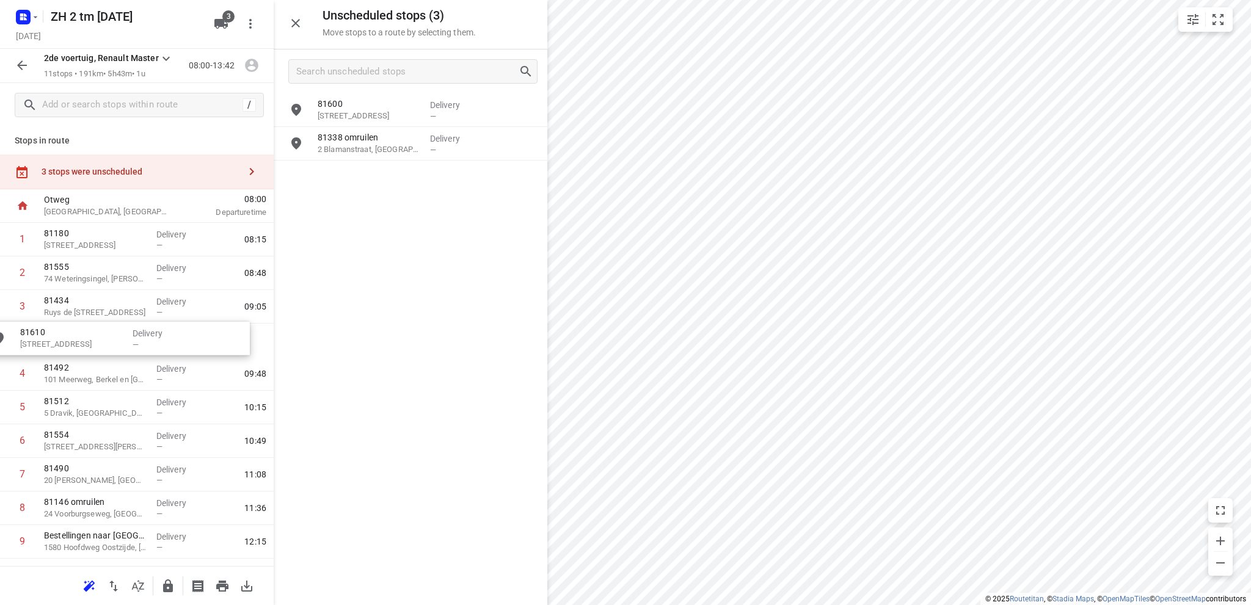
drag, startPoint x: 352, startPoint y: 182, endPoint x: 55, endPoint y: 346, distance: 339.7
drag, startPoint x: 377, startPoint y: 149, endPoint x: 93, endPoint y: 383, distance: 367.9
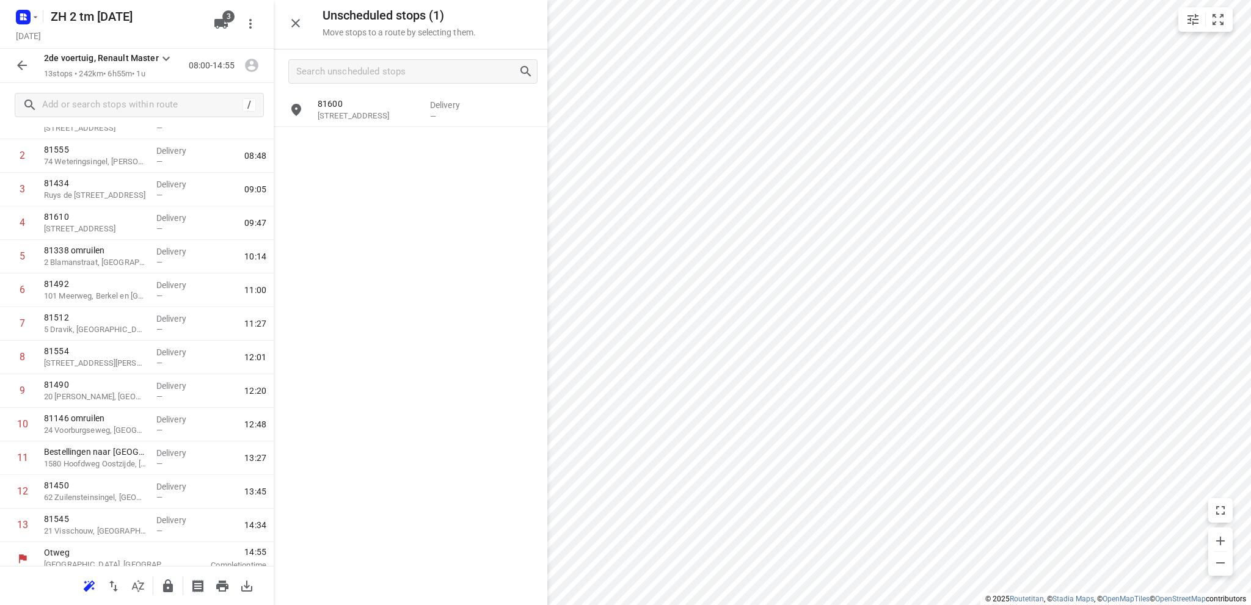
scroll to position [126, 0]
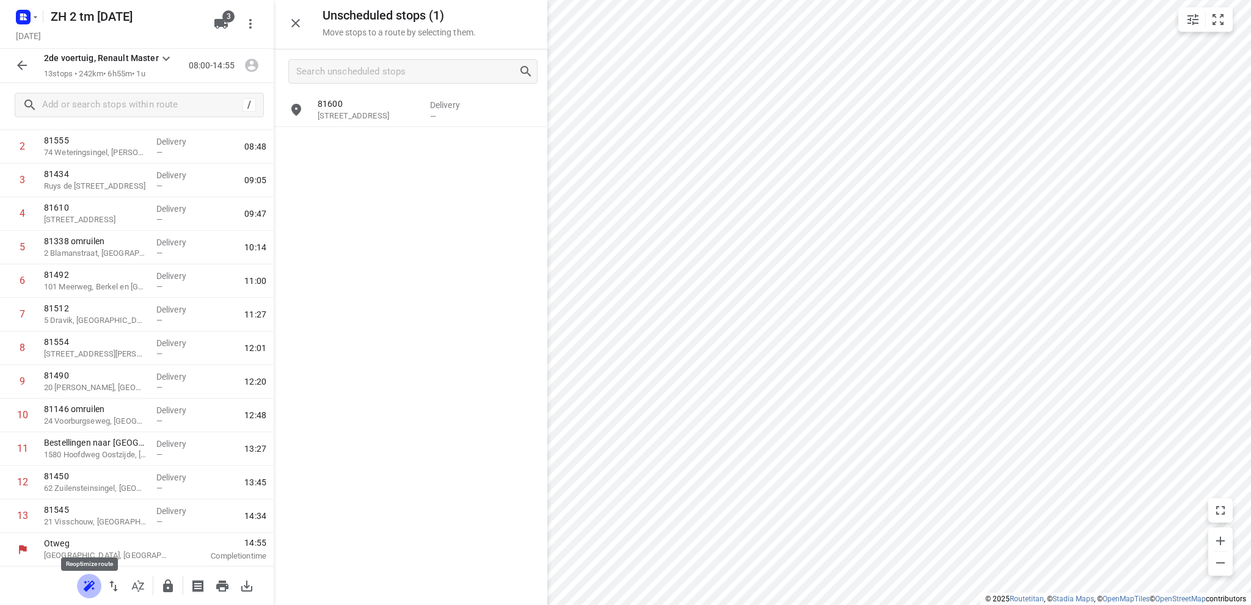
click at [87, 584] on icon "button" at bounding box center [89, 586] width 15 height 15
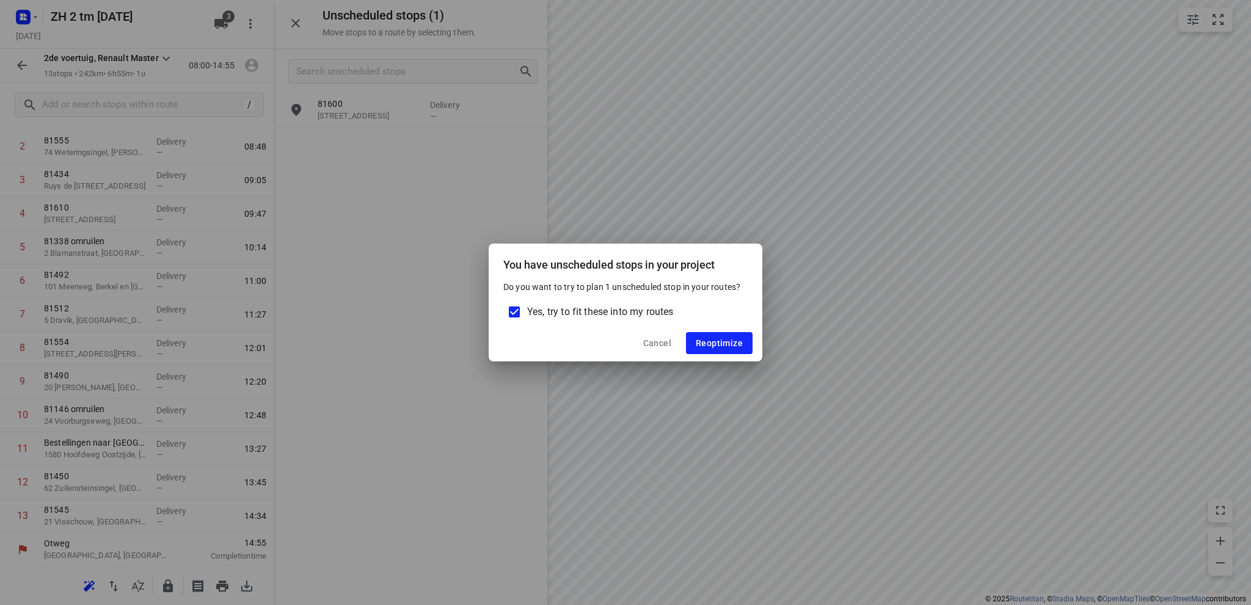
click at [518, 311] on input "Yes, try to fit these into my routes" at bounding box center [514, 312] width 26 height 26
checkbox input "false"
click at [714, 341] on span "Reoptimize" at bounding box center [719, 343] width 47 height 10
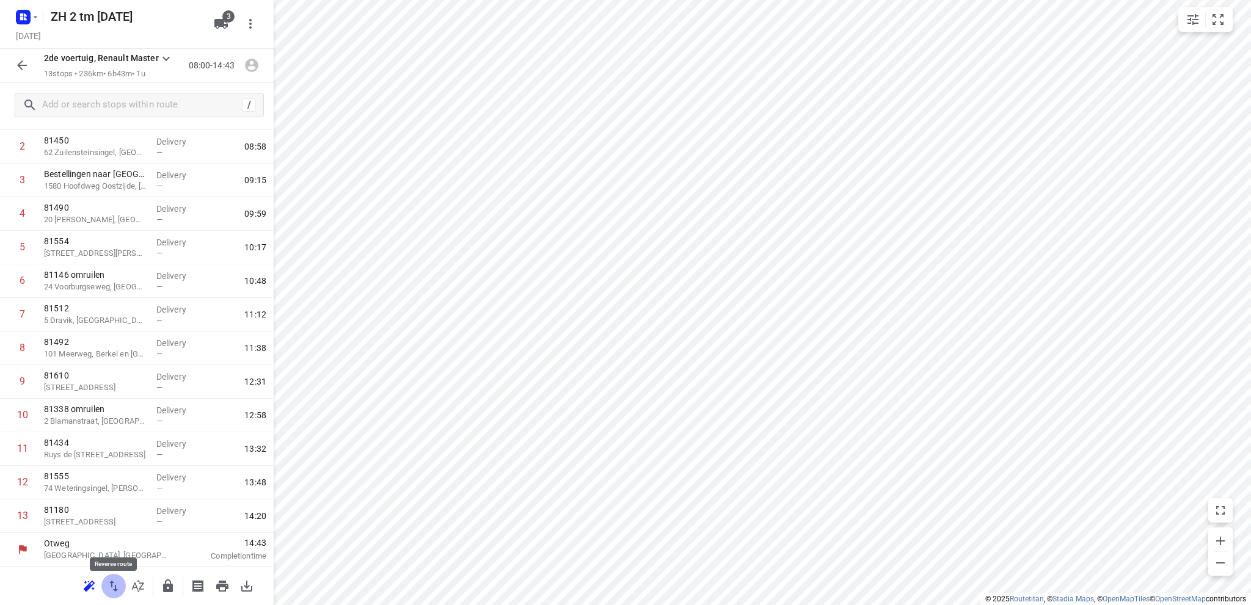
click at [115, 586] on icon "button" at bounding box center [113, 586] width 9 height 11
click at [112, 581] on icon "button" at bounding box center [113, 586] width 9 height 11
click at [18, 381] on input "checkbox" at bounding box center [22, 381] width 24 height 24
checkbox input "true"
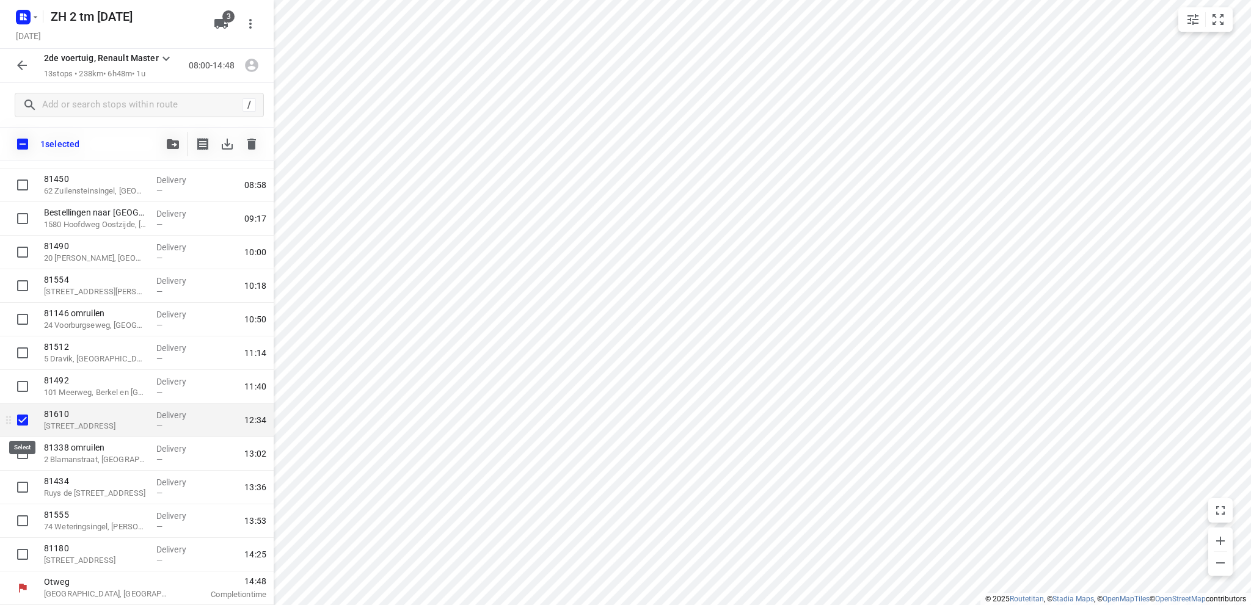
scroll to position [122, 0]
click at [18, 451] on input "checkbox" at bounding box center [22, 453] width 24 height 24
checkbox input "true"
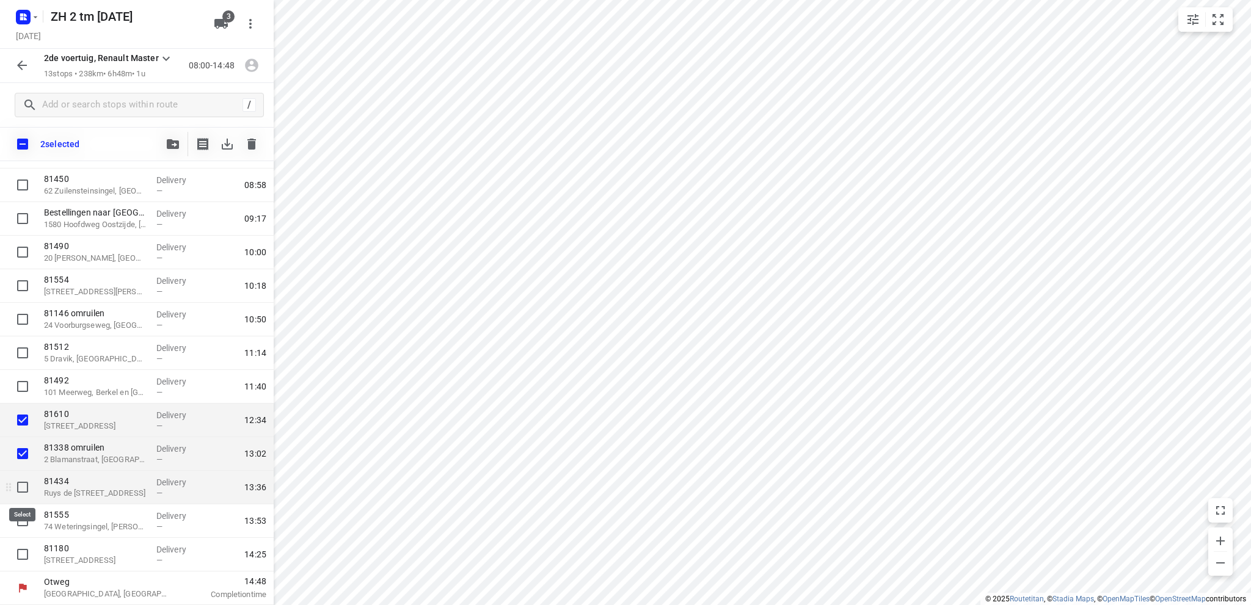
click at [23, 484] on input "checkbox" at bounding box center [22, 487] width 24 height 24
checkbox input "true"
click at [20, 521] on input "checkbox" at bounding box center [22, 521] width 24 height 24
checkbox input "true"
click at [173, 142] on icon "button" at bounding box center [173, 144] width 12 height 10
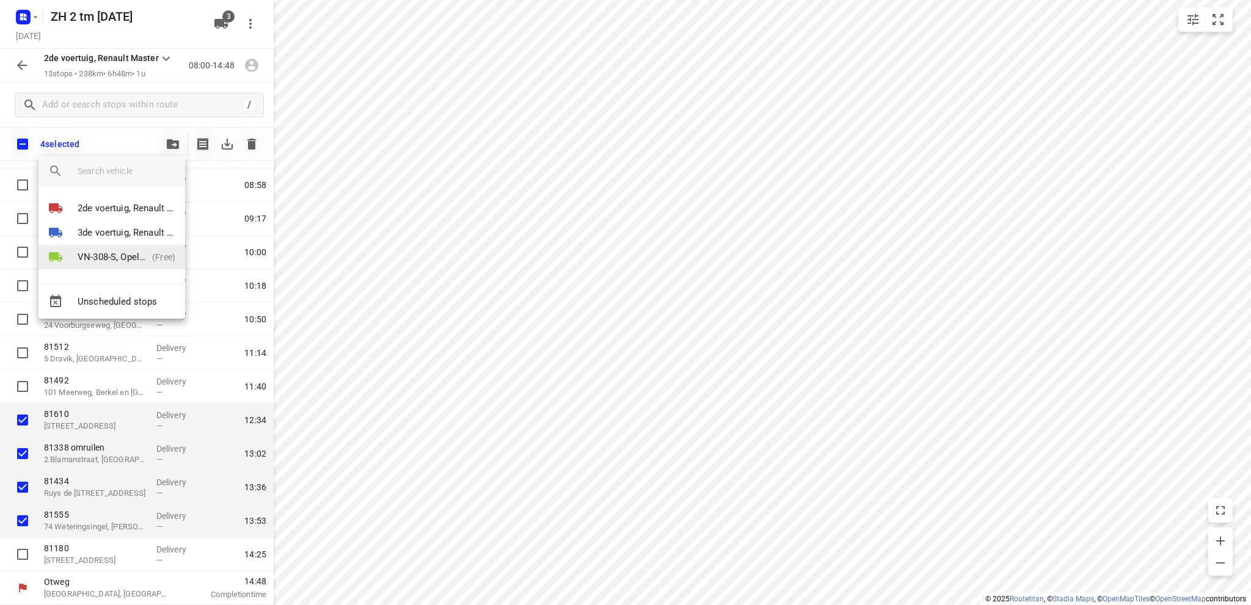
click at [127, 253] on p "VN-308-S, Opel Vivaro" at bounding box center [113, 257] width 70 height 14
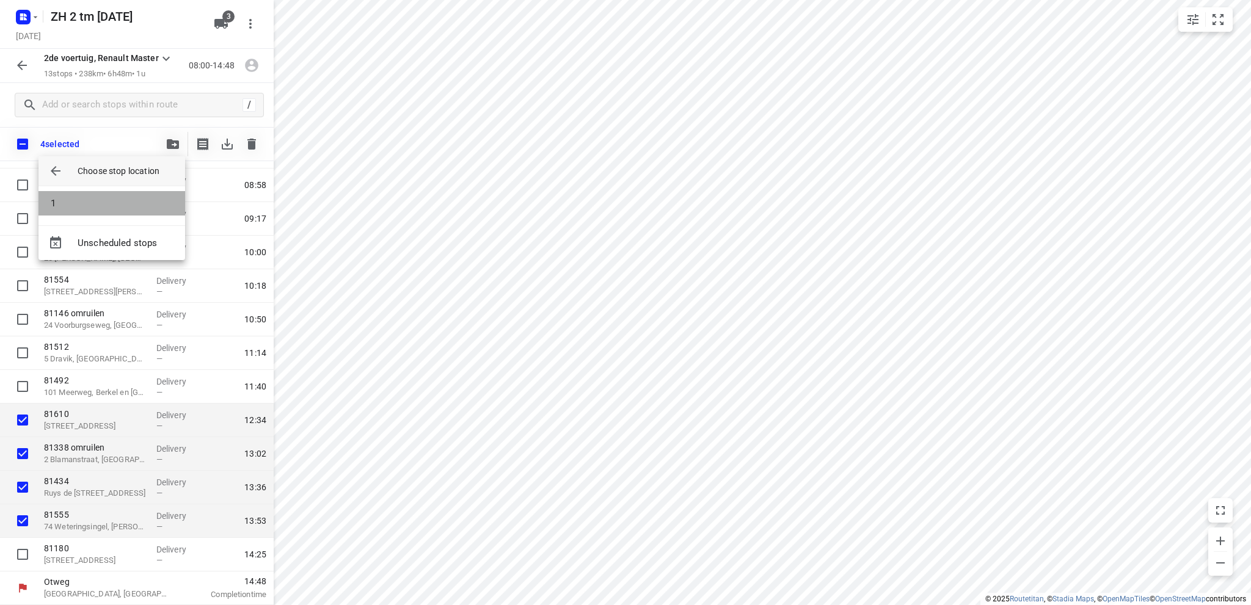
click at [107, 198] on li "1" at bounding box center [111, 203] width 147 height 24
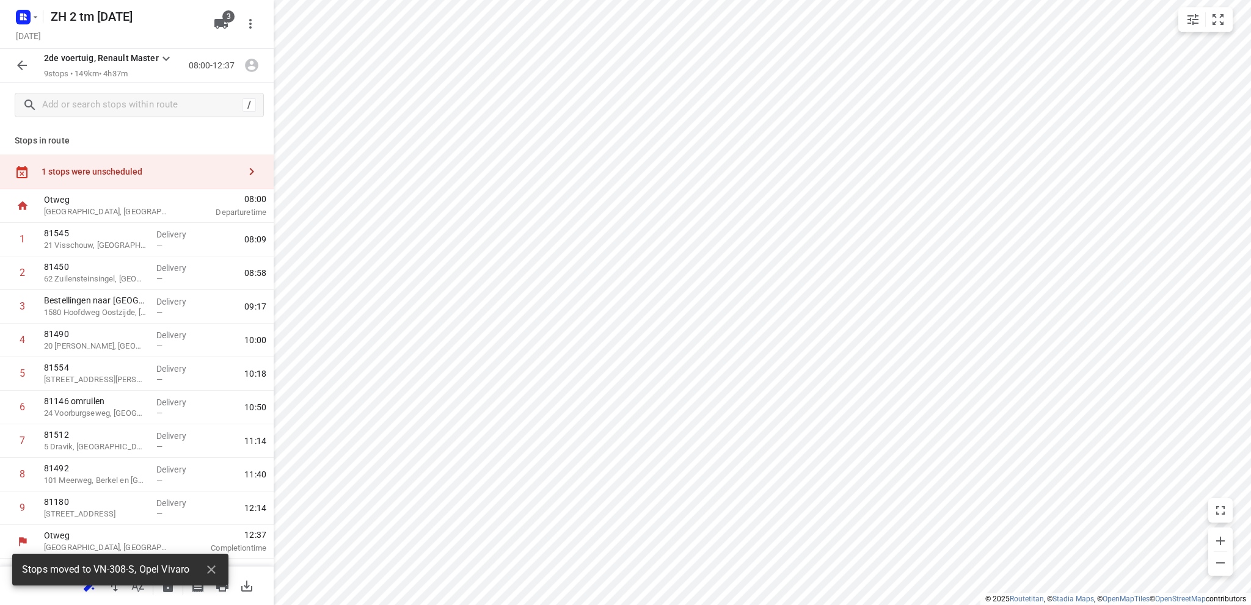
scroll to position [0, 0]
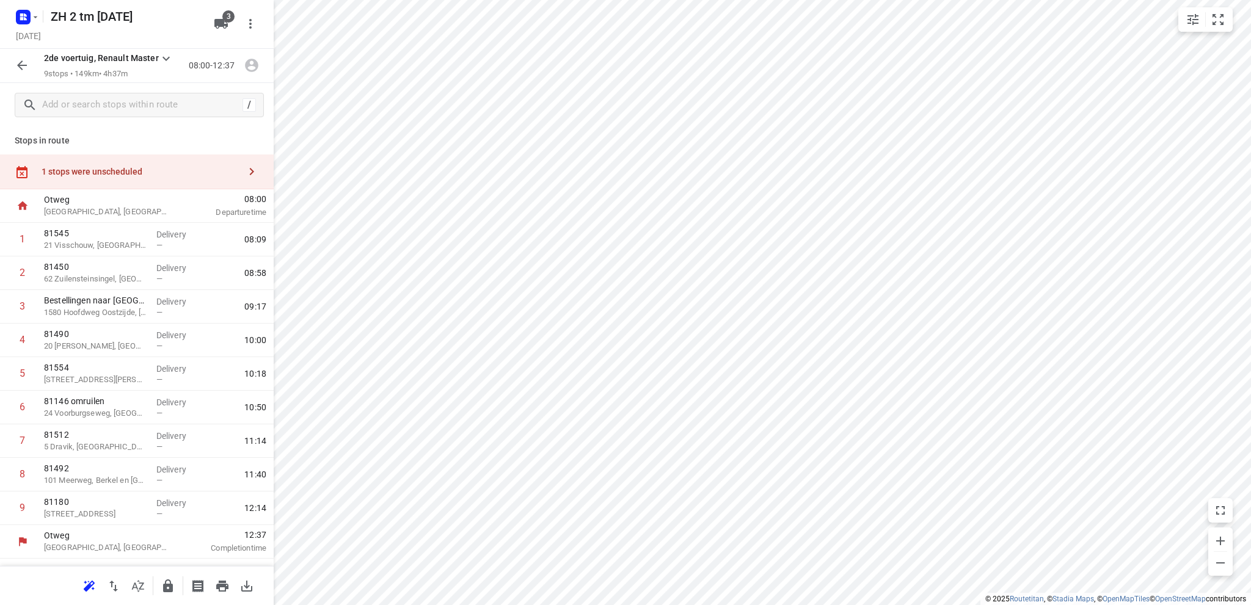
click at [22, 63] on icon "button" at bounding box center [22, 65] width 15 height 15
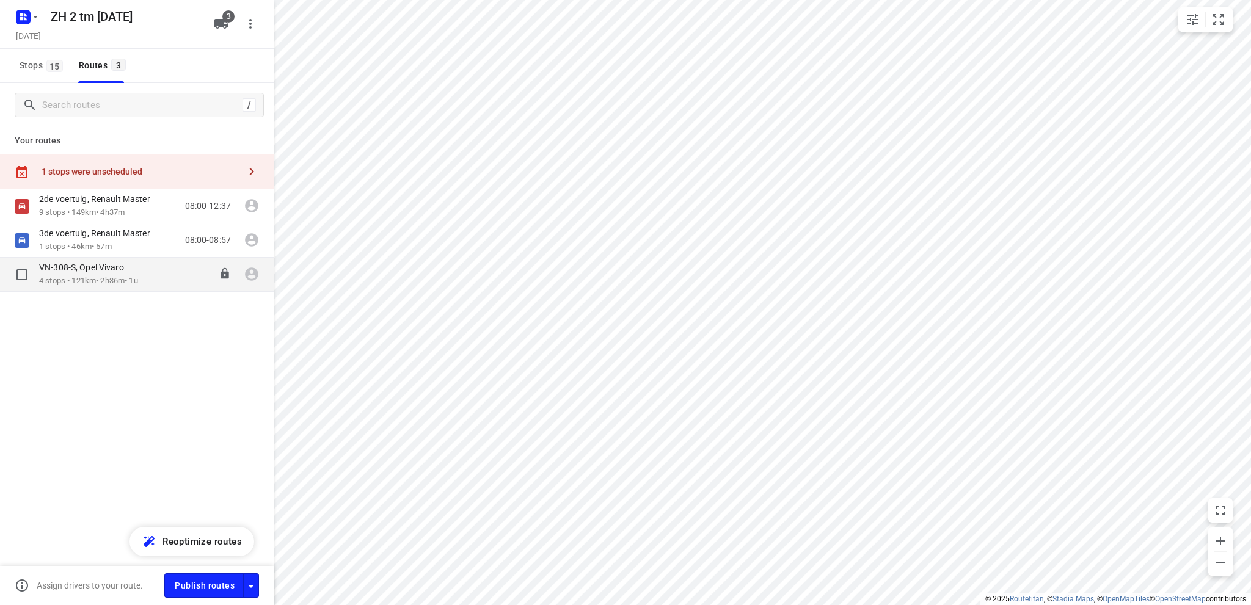
click at [98, 271] on p "VN-308-S, Opel Vivaro" at bounding box center [85, 267] width 92 height 11
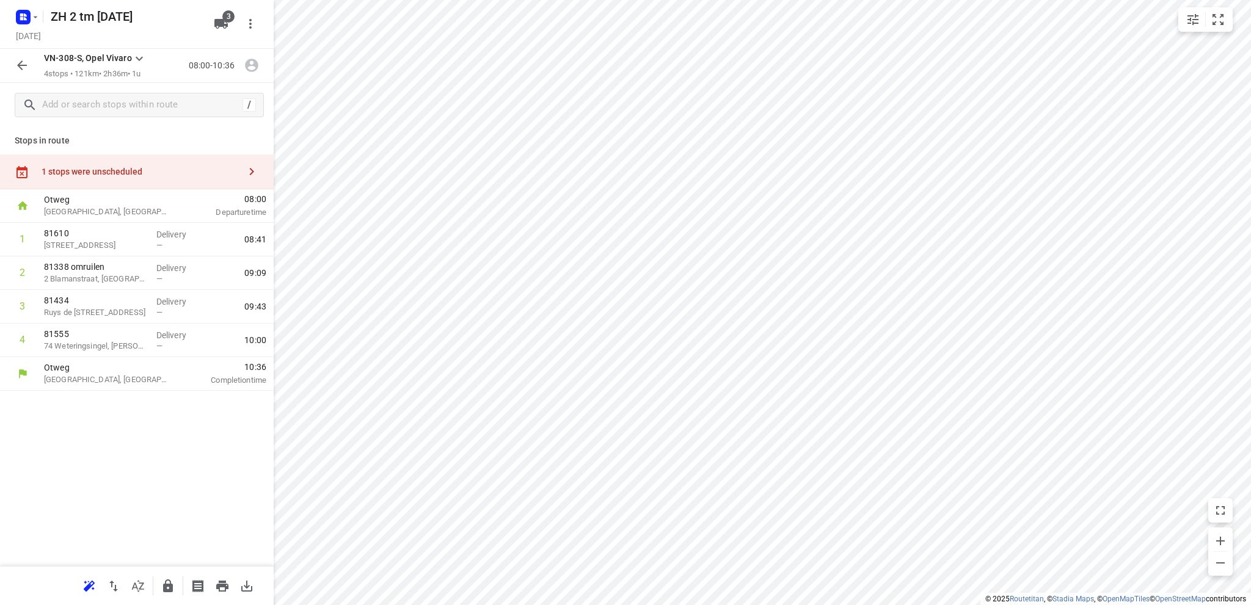
click at [18, 65] on icon "button" at bounding box center [22, 65] width 10 height 10
